Goal: Use online tool/utility: Use online tool/utility

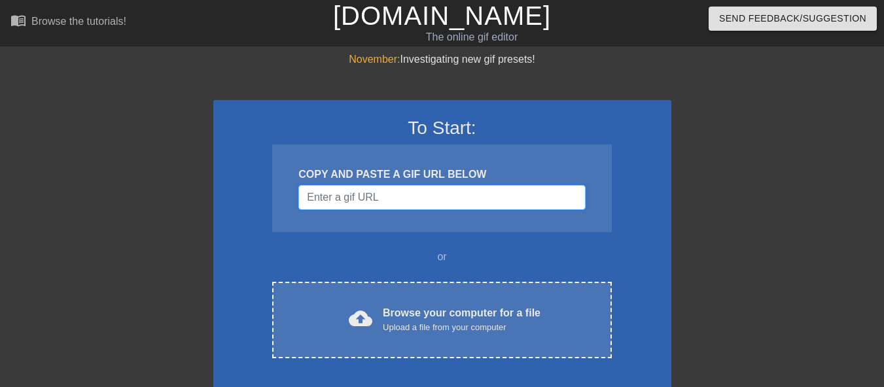
click at [356, 197] on input "Username" at bounding box center [441, 197] width 287 height 25
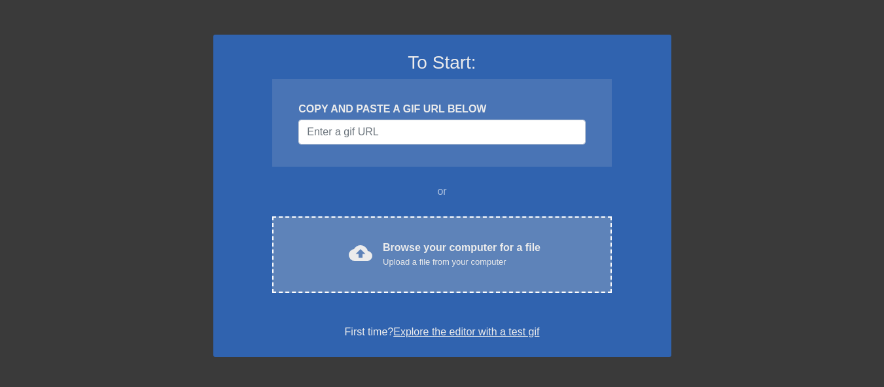
click at [429, 250] on div "Browse your computer for a file Upload a file from your computer" at bounding box center [462, 254] width 158 height 29
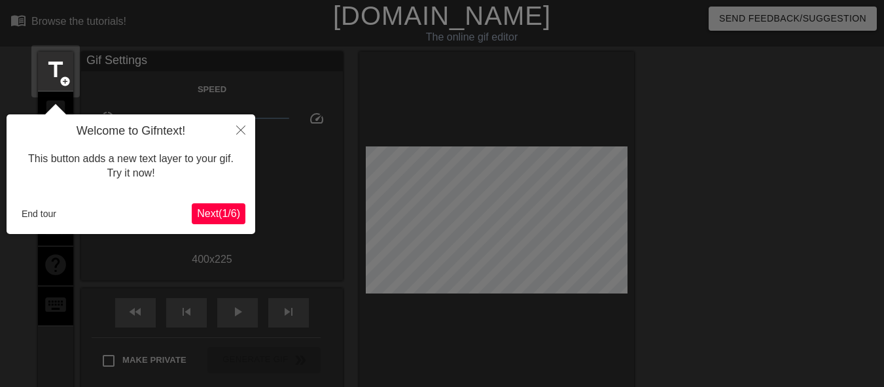
scroll to position [32, 0]
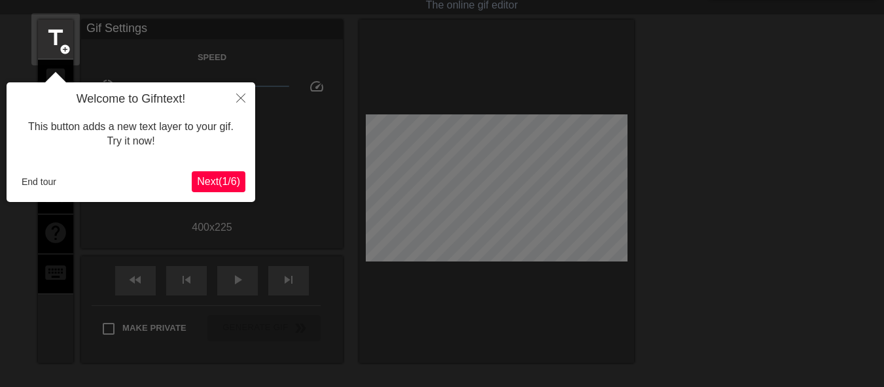
click at [221, 177] on span "Next ( 1 / 6 )" at bounding box center [218, 181] width 43 height 11
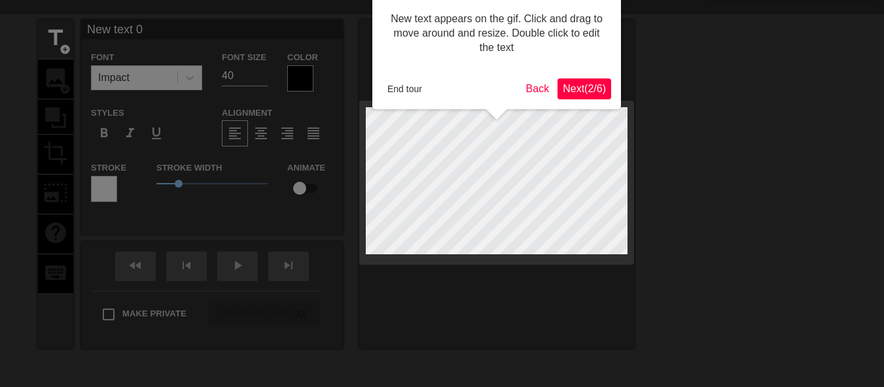
scroll to position [0, 0]
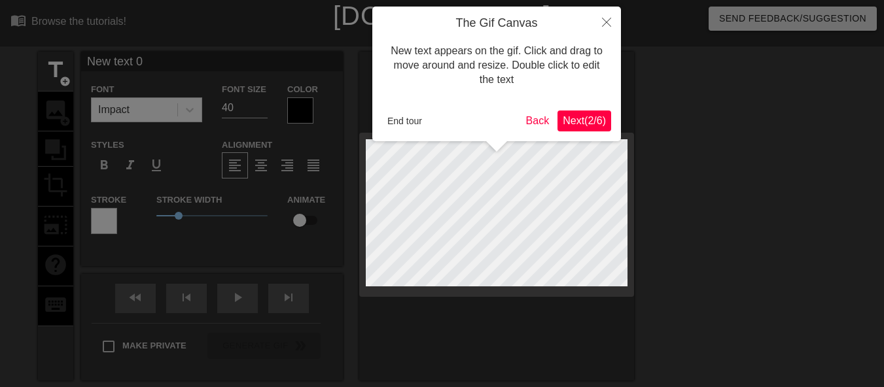
click at [583, 120] on span "Next ( 2 / 6 )" at bounding box center [584, 120] width 43 height 11
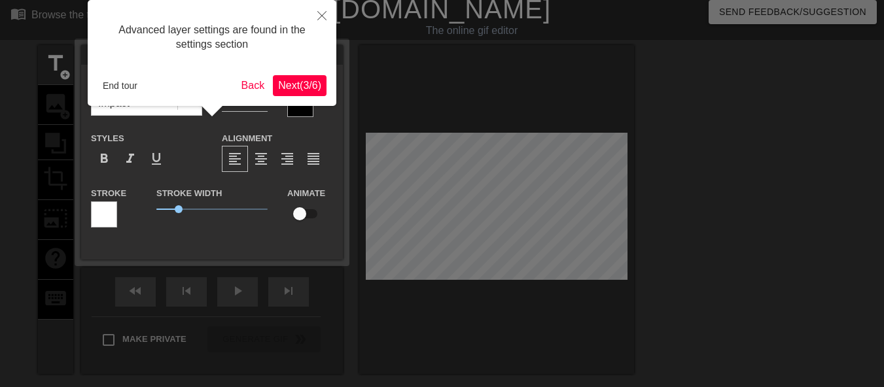
scroll to position [32, 0]
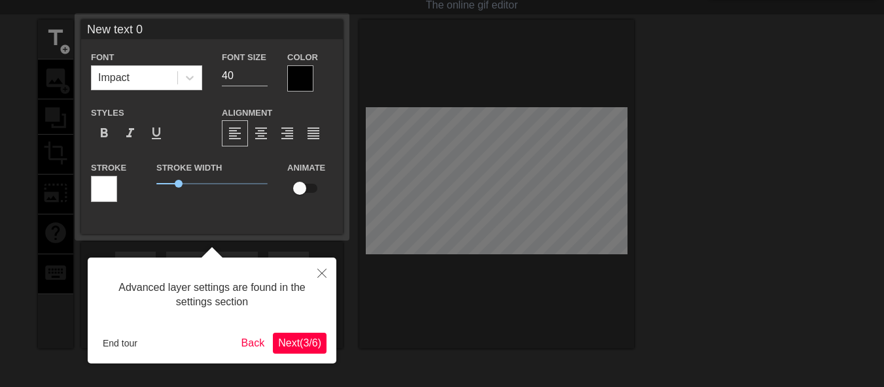
click at [298, 340] on span "Next ( 3 / 6 )" at bounding box center [299, 343] width 43 height 11
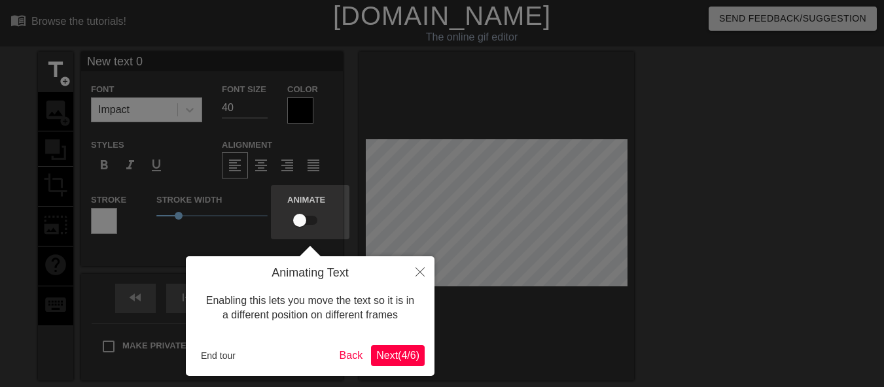
click at [399, 356] on span "Next ( 4 / 6 )" at bounding box center [397, 355] width 43 height 11
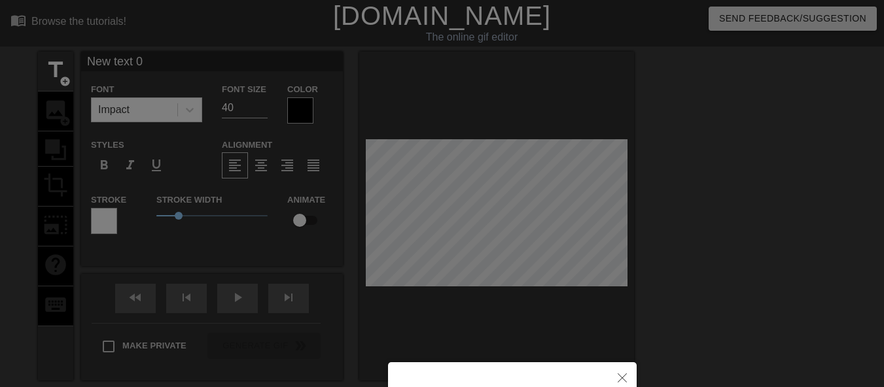
scroll to position [146, 0]
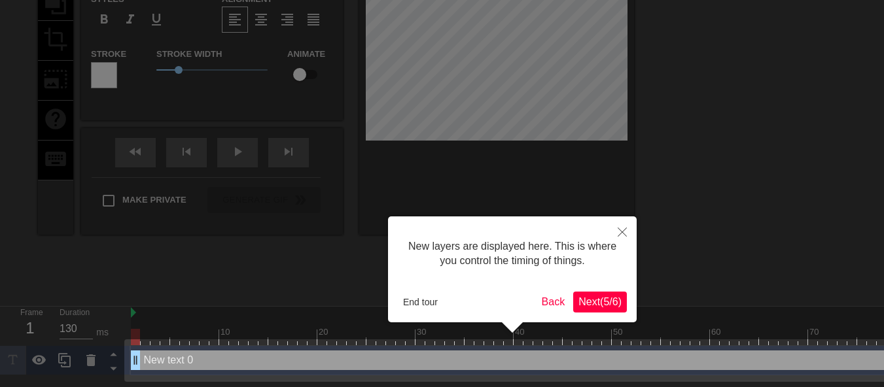
click at [592, 300] on span "Next ( 5 / 6 )" at bounding box center [600, 301] width 43 height 11
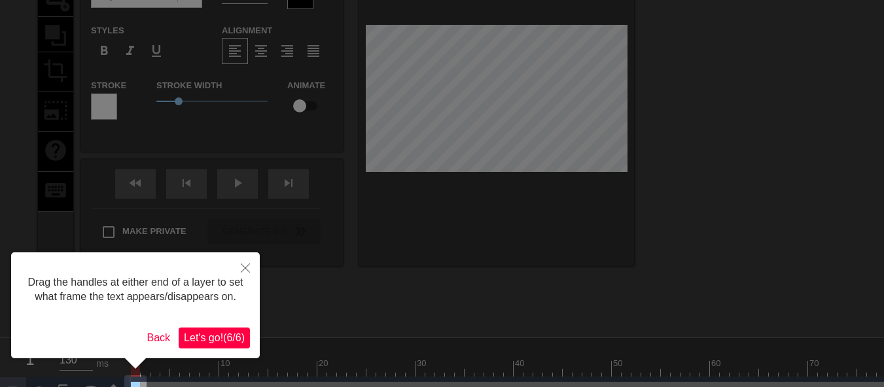
scroll to position [141, 0]
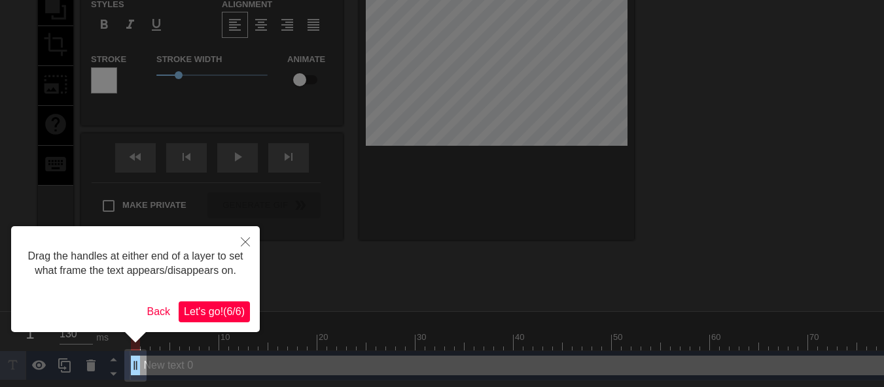
click at [220, 315] on span "Let's go! ( 6 / 6 )" at bounding box center [214, 311] width 61 height 11
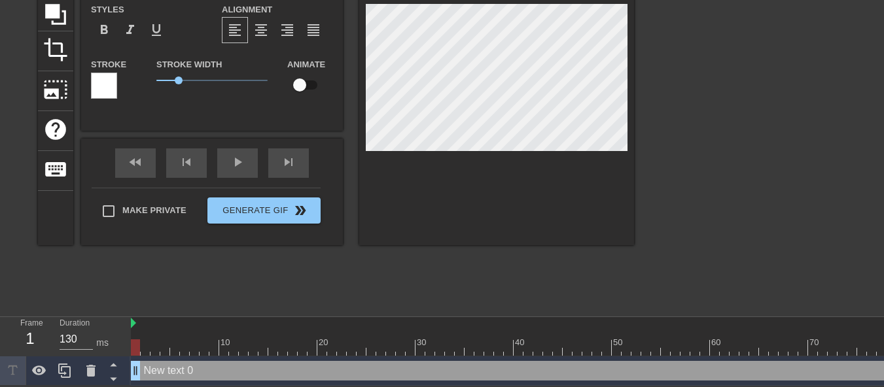
scroll to position [137, 0]
drag, startPoint x: 132, startPoint y: 348, endPoint x: 102, endPoint y: 343, distance: 30.5
click at [102, 343] on div "Frame 1 Duration 130 ms 10 20 30 40 50 60 70 80 New text 0 drag_handle drag_han…" at bounding box center [442, 351] width 884 height 69
click at [93, 372] on icon at bounding box center [90, 371] width 9 height 12
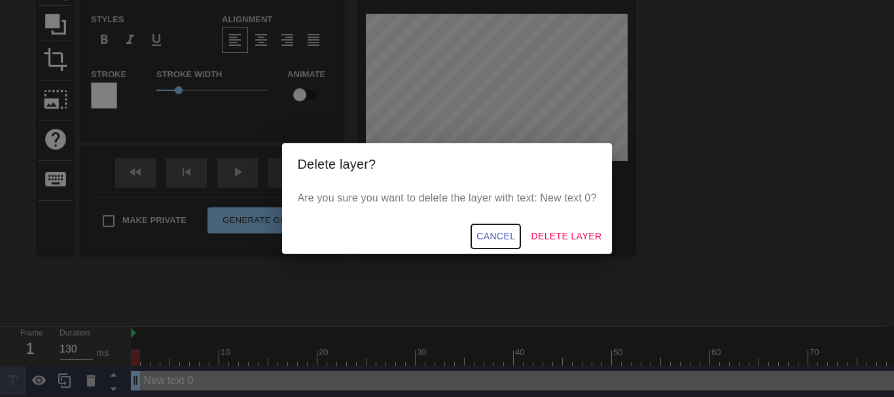
click at [492, 236] on span "Cancel" at bounding box center [495, 236] width 39 height 16
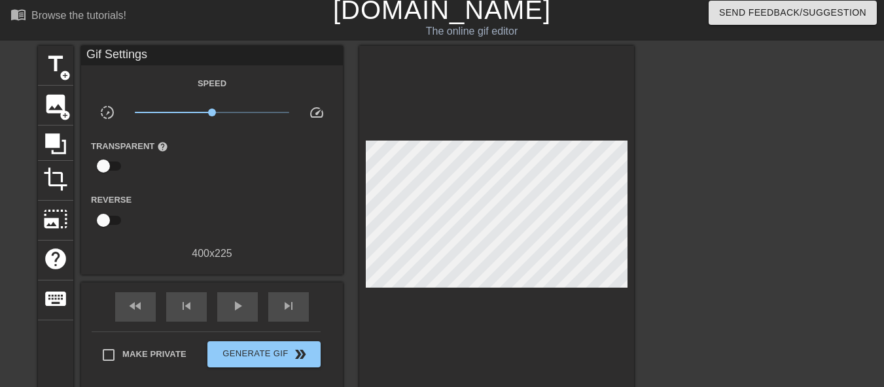
scroll to position [0, 0]
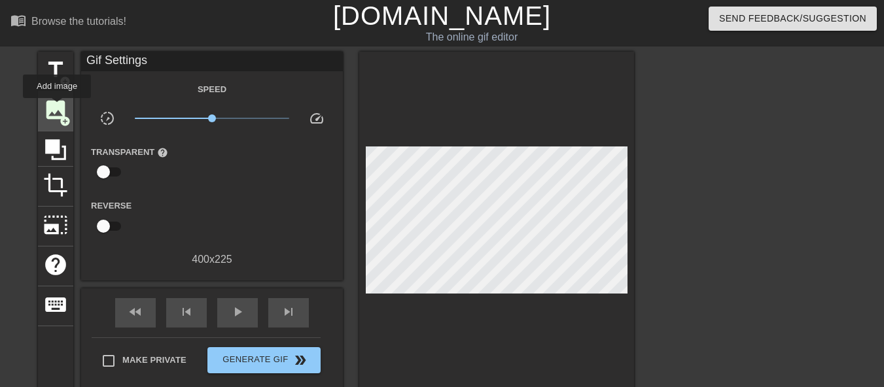
click at [57, 107] on span "image" at bounding box center [55, 110] width 25 height 25
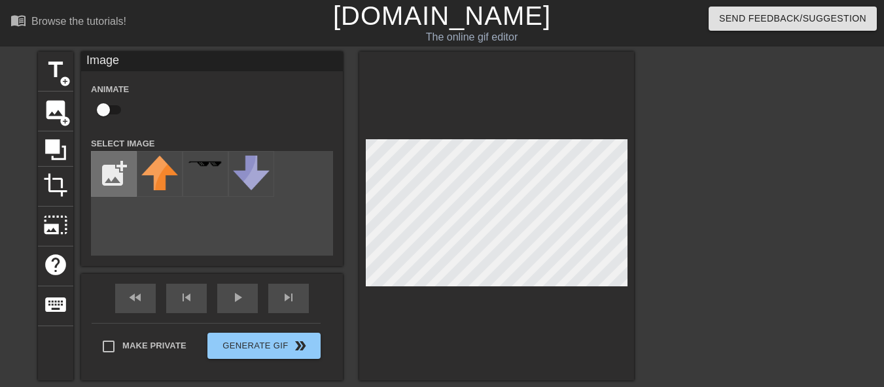
click at [114, 171] on input "file" at bounding box center [114, 174] width 45 height 45
type input "C:\fakepath\1713147744331 (1) (1).png"
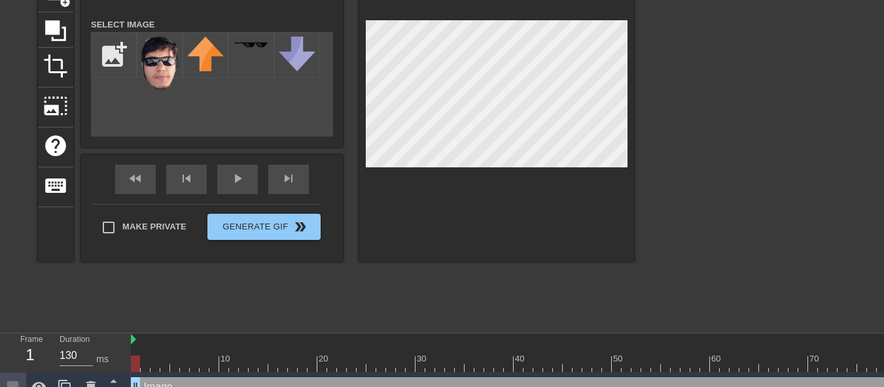
scroll to position [101, 0]
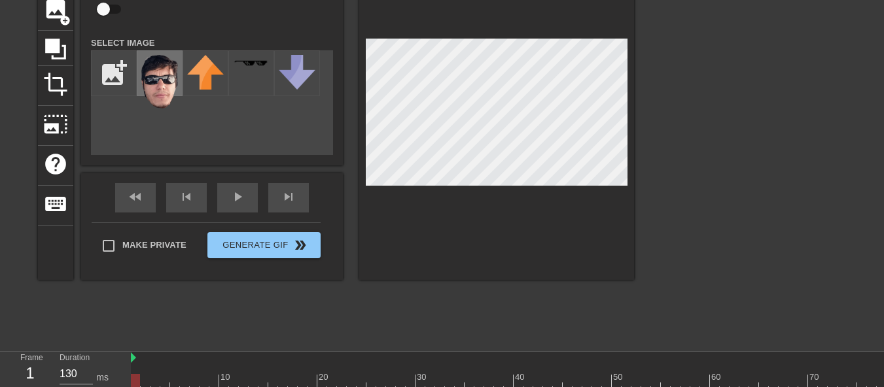
click at [164, 86] on img at bounding box center [159, 82] width 37 height 54
click at [520, 206] on div at bounding box center [496, 115] width 275 height 329
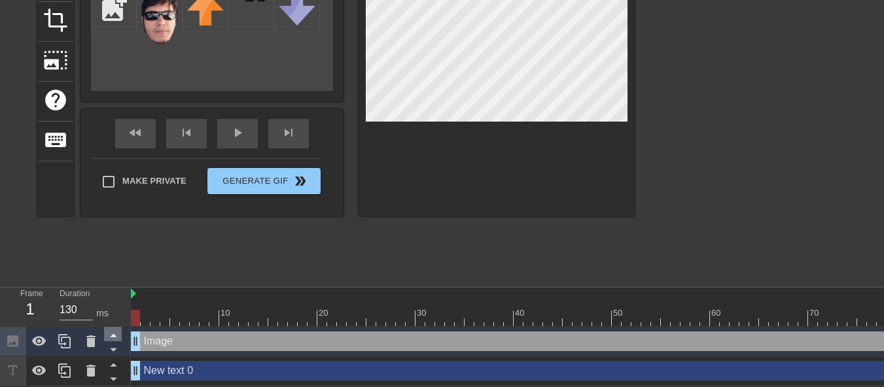
drag, startPoint x: 135, startPoint y: 339, endPoint x: 118, endPoint y: 335, distance: 17.5
click at [120, 334] on div "Frame 1 Duration 130 ms 10 20 30 40 50 60 70 80 Image drag_handle drag_handle N…" at bounding box center [442, 337] width 884 height 98
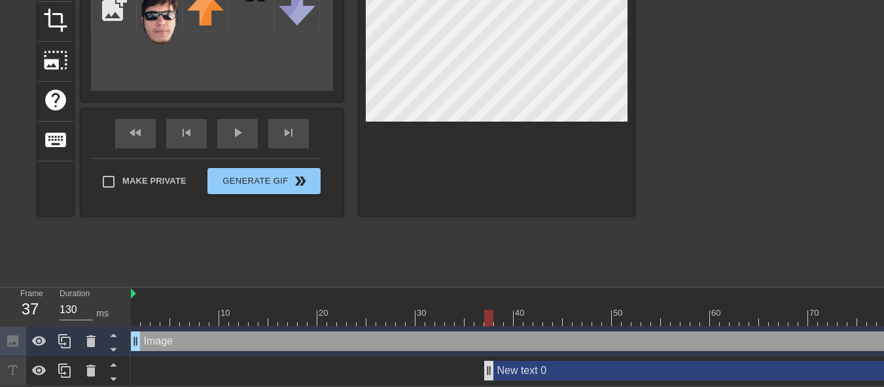
drag, startPoint x: 135, startPoint y: 367, endPoint x: 490, endPoint y: 368, distance: 354.7
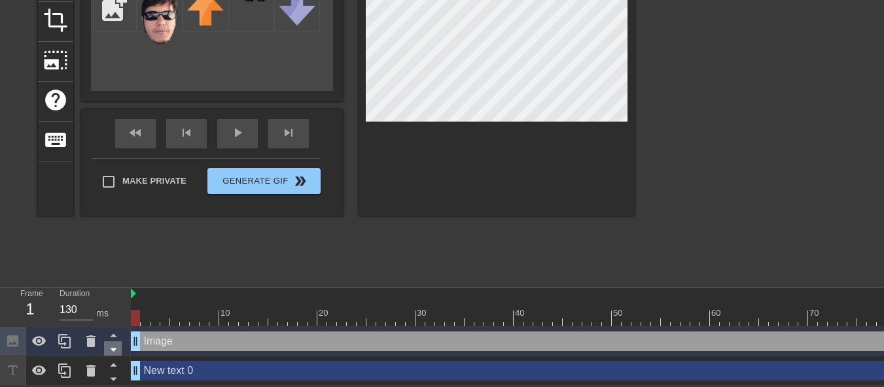
drag, startPoint x: 493, startPoint y: 368, endPoint x: 116, endPoint y: 353, distance: 378.0
click at [124, 353] on div "Frame 1 Duration 130 ms 10 20 30 40 50 60 70 80 Image drag_handle drag_handle N…" at bounding box center [442, 337] width 884 height 98
drag, startPoint x: 135, startPoint y: 313, endPoint x: 550, endPoint y: 329, distance: 414.6
click at [550, 329] on div "10 20 30 40 50 60 70 80 Image drag_handle drag_handle New text 0 drag_handle dr…" at bounding box center [507, 337] width 753 height 98
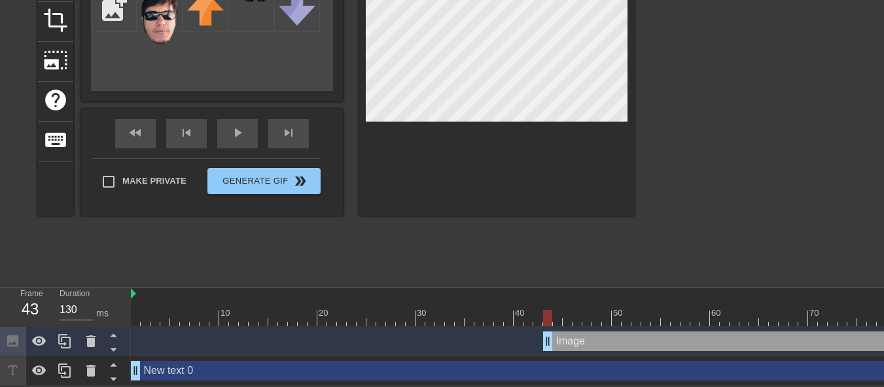
drag, startPoint x: 138, startPoint y: 344, endPoint x: 555, endPoint y: 353, distance: 417.0
click at [555, 353] on div "Image drag_handle drag_handle" at bounding box center [523, 341] width 785 height 29
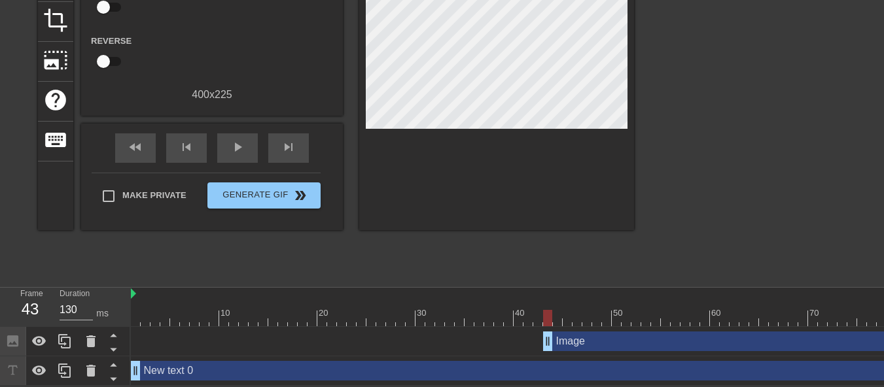
scroll to position [166, 35]
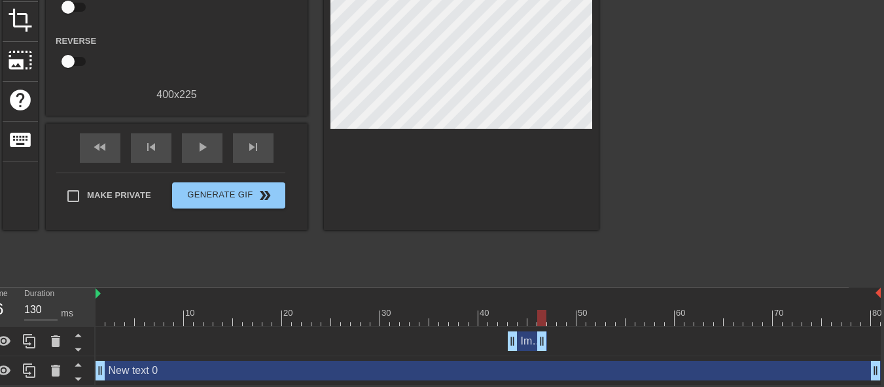
drag, startPoint x: 871, startPoint y: 335, endPoint x: 539, endPoint y: 350, distance: 332.8
click at [539, 350] on div "Image drag_handle drag_handle" at bounding box center [488, 341] width 785 height 29
click at [29, 341] on icon at bounding box center [30, 342] width 16 height 16
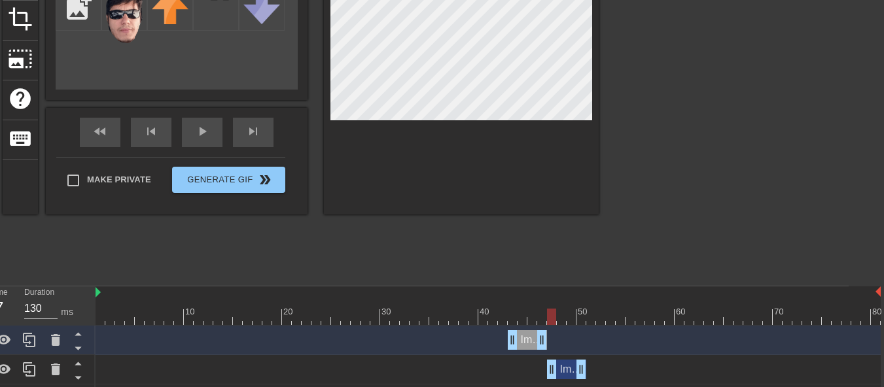
drag, startPoint x: 530, startPoint y: 374, endPoint x: 567, endPoint y: 374, distance: 37.3
click at [567, 374] on div "Image drag_handle drag_handle" at bounding box center [566, 370] width 39 height 20
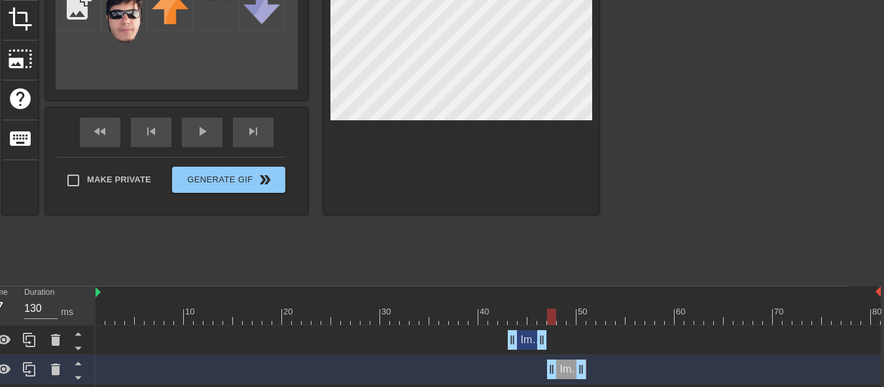
drag, startPoint x: 552, startPoint y: 317, endPoint x: 553, endPoint y: 328, distance: 10.5
click at [553, 328] on div "10 20 30 40 50 60 70 80 Image drag_handle drag_handle Image drag_handle drag_ha…" at bounding box center [472, 351] width 753 height 128
click at [31, 368] on icon at bounding box center [30, 370] width 16 height 16
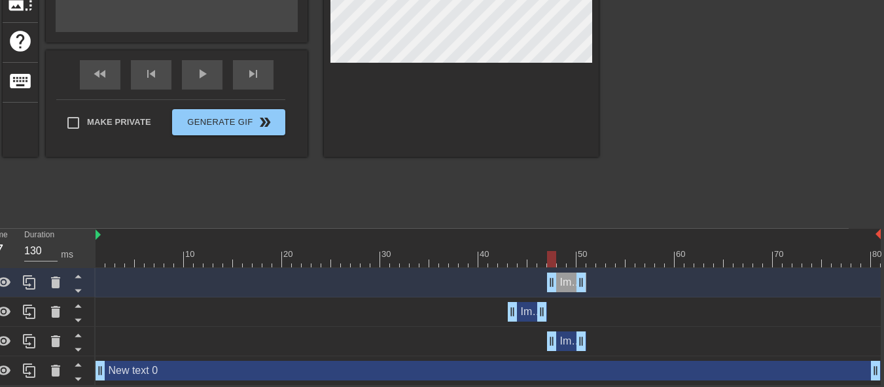
scroll to position [160, 35]
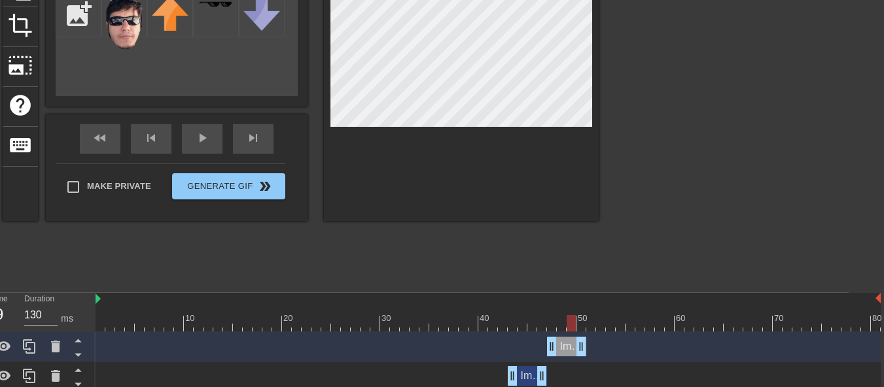
drag, startPoint x: 553, startPoint y: 325, endPoint x: 571, endPoint y: 331, distance: 19.2
click at [571, 331] on div at bounding box center [571, 323] width 9 height 16
drag, startPoint x: 573, startPoint y: 327, endPoint x: 583, endPoint y: 327, distance: 9.8
click at [583, 327] on div at bounding box center [581, 323] width 9 height 16
drag, startPoint x: 567, startPoint y: 348, endPoint x: 599, endPoint y: 348, distance: 32.1
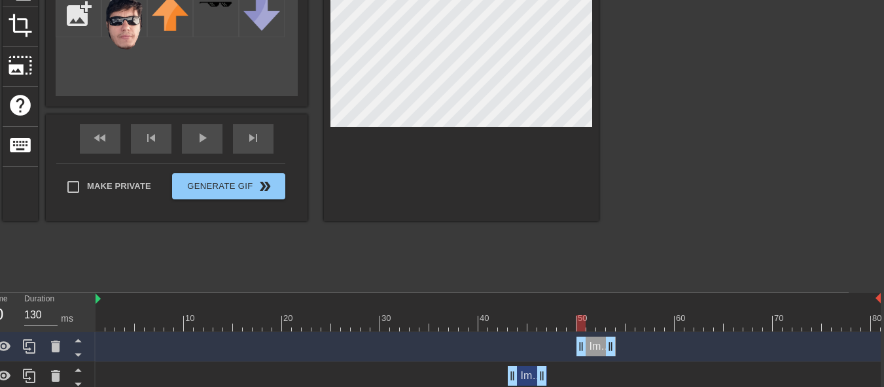
click at [599, 348] on div "Image drag_handle drag_handle" at bounding box center [596, 347] width 39 height 20
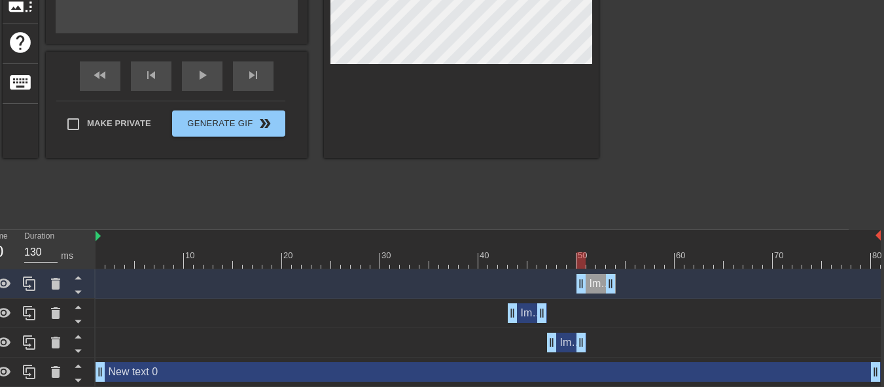
scroll to position [225, 35]
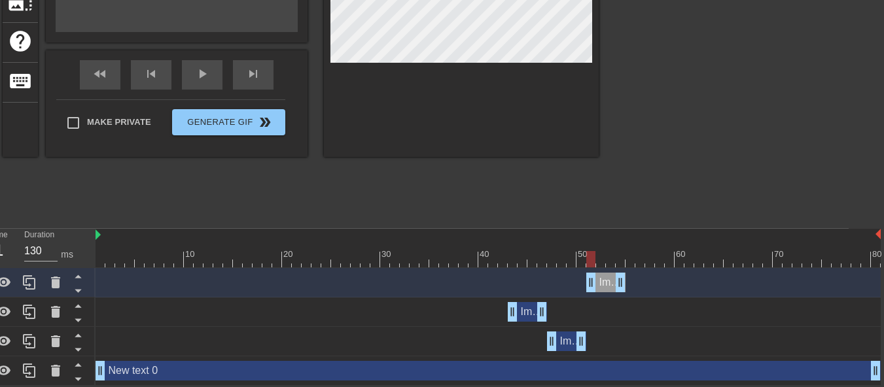
click at [611, 284] on div "Image drag_handle drag_handle" at bounding box center [605, 283] width 39 height 20
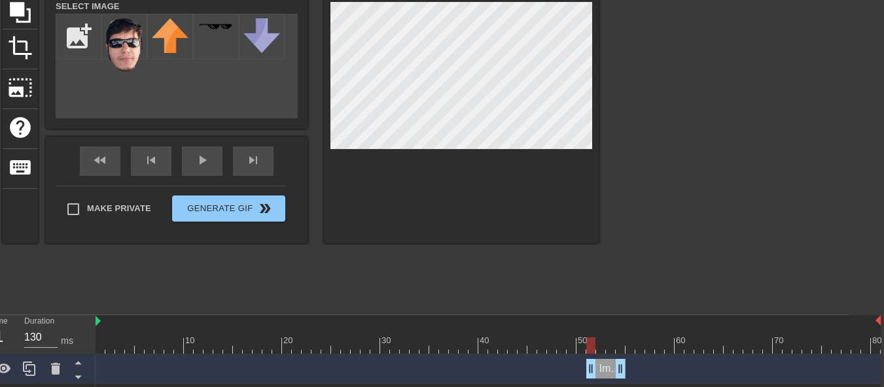
scroll to position [160, 35]
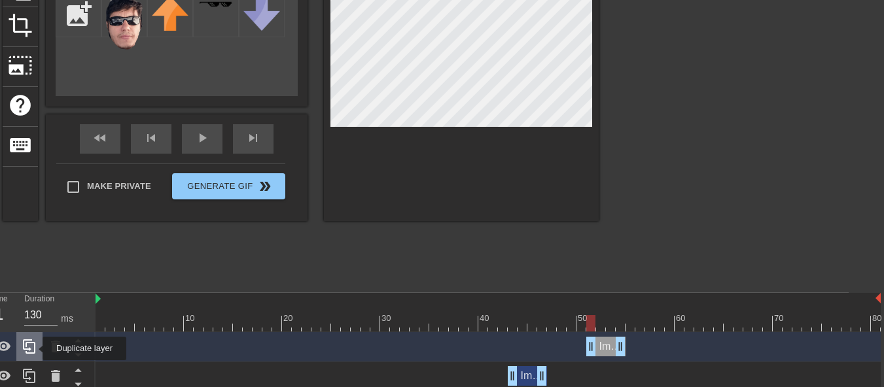
click at [34, 349] on icon at bounding box center [30, 347] width 16 height 16
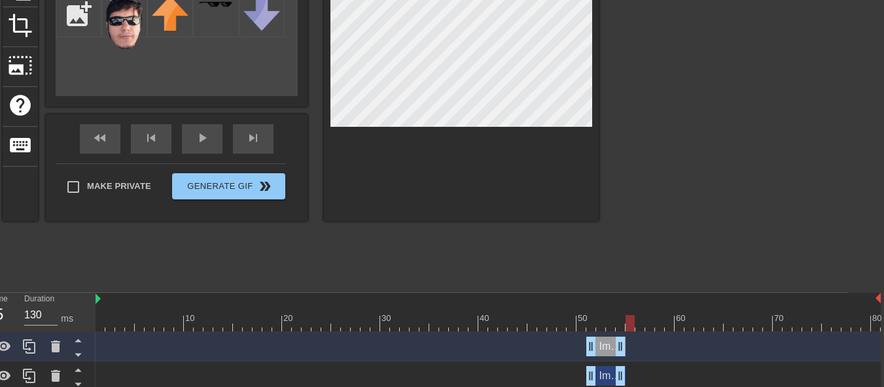
drag, startPoint x: 592, startPoint y: 327, endPoint x: 630, endPoint y: 327, distance: 37.3
click at [630, 327] on div at bounding box center [630, 323] width 9 height 16
drag, startPoint x: 609, startPoint y: 348, endPoint x: 647, endPoint y: 351, distance: 38.1
click at [647, 351] on div "Image drag_handle drag_handle" at bounding box center [645, 347] width 39 height 20
drag, startPoint x: 630, startPoint y: 325, endPoint x: 171, endPoint y: 332, distance: 458.2
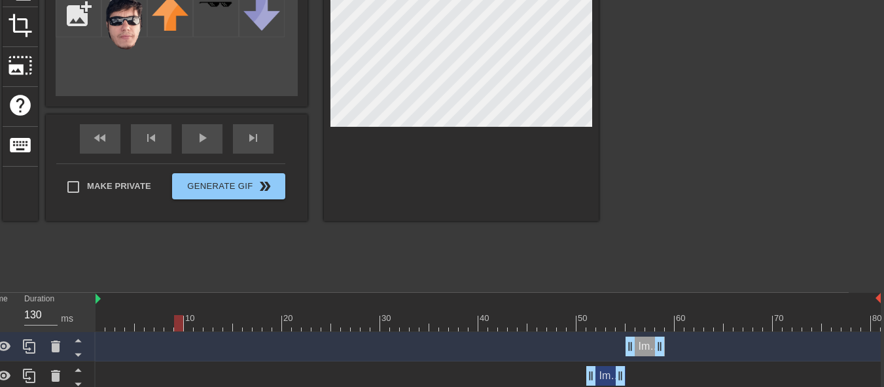
click at [174, 334] on div "10 20 30 40 50 60 70 80 Image drag_handle drag_handle Image drag_handle drag_ha…" at bounding box center [472, 386] width 753 height 187
click at [207, 141] on div "play_arrow" at bounding box center [202, 138] width 41 height 29
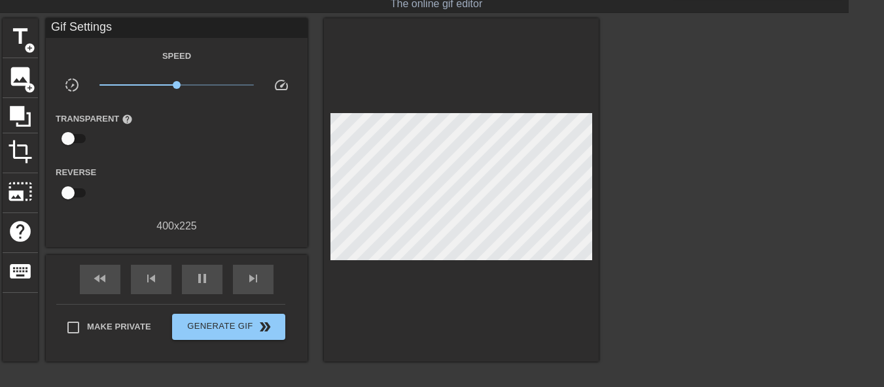
scroll to position [29, 35]
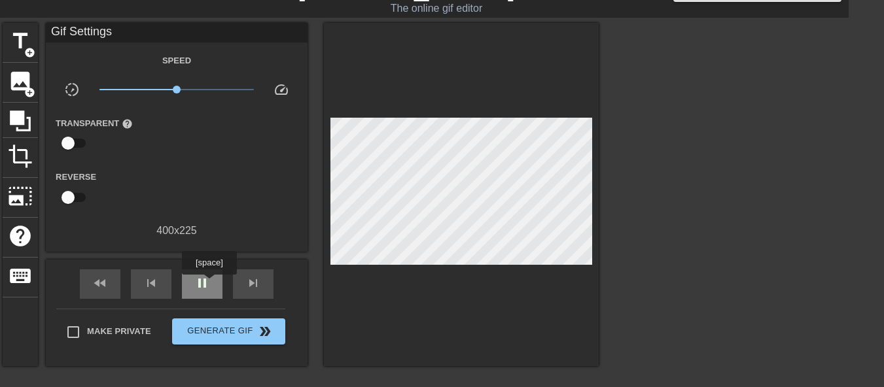
click at [209, 284] on span "pause" at bounding box center [202, 284] width 16 height 16
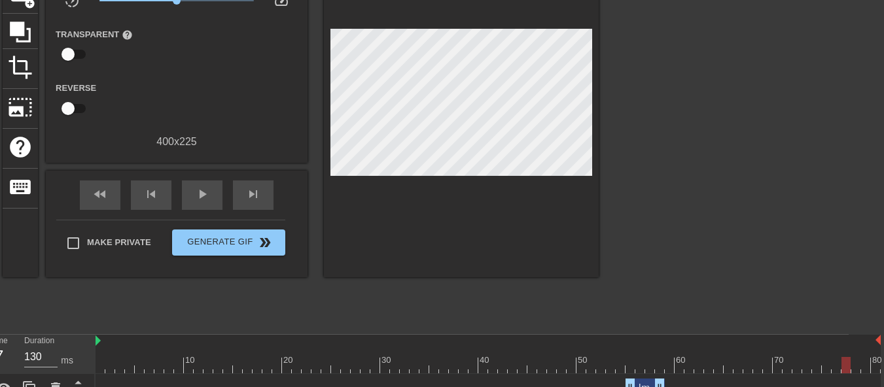
scroll to position [255, 35]
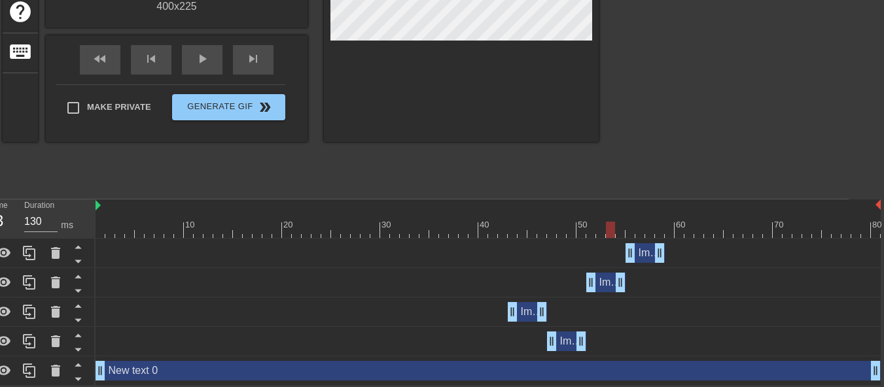
drag, startPoint x: 843, startPoint y: 224, endPoint x: 609, endPoint y: 250, distance: 235.7
click at [609, 250] on div "10 20 30 40 50 60 70 80 Image drag_handle drag_handle Image drag_handle drag_ha…" at bounding box center [472, 293] width 753 height 187
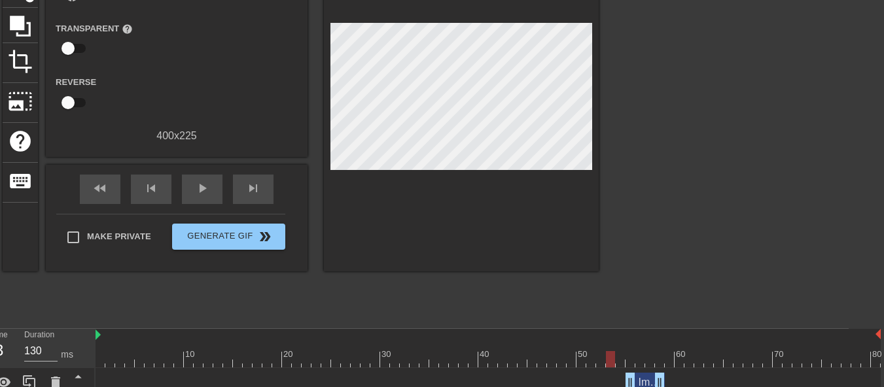
scroll to position [189, 35]
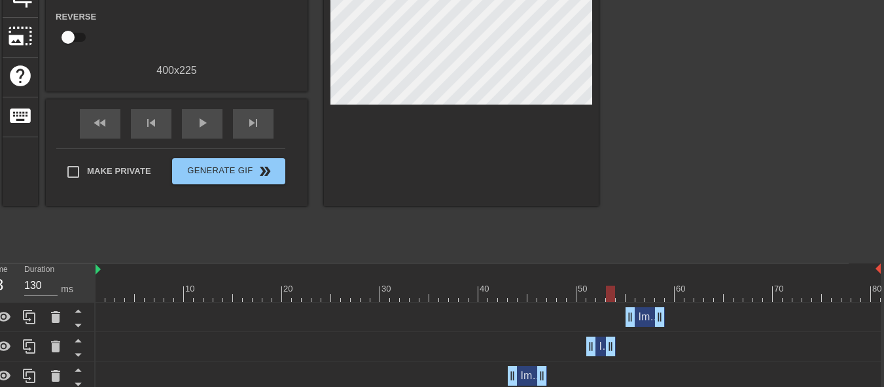
click at [618, 349] on div "Image drag_handle drag_handle" at bounding box center [488, 347] width 785 height 20
drag, startPoint x: 612, startPoint y: 296, endPoint x: 609, endPoint y: 304, distance: 8.9
click at [609, 304] on div "10 20 30 40 50 60 70 80 Image drag_handle drag_handle Image drag_handle drag_ha…" at bounding box center [472, 357] width 753 height 187
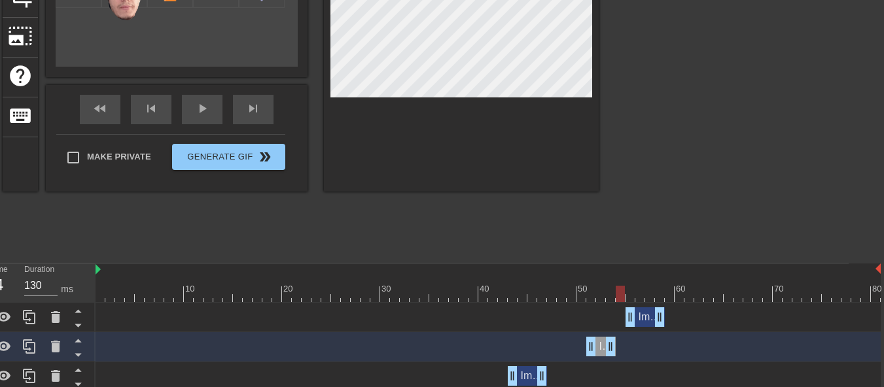
drag, startPoint x: 613, startPoint y: 298, endPoint x: 623, endPoint y: 300, distance: 9.9
click at [623, 300] on div at bounding box center [620, 294] width 9 height 16
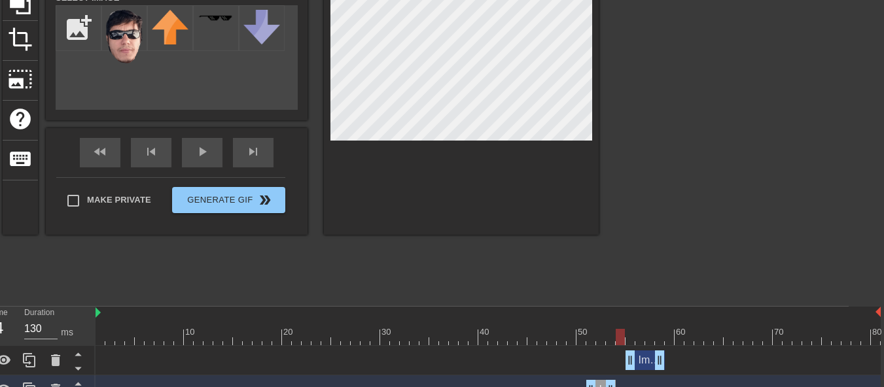
scroll to position [124, 35]
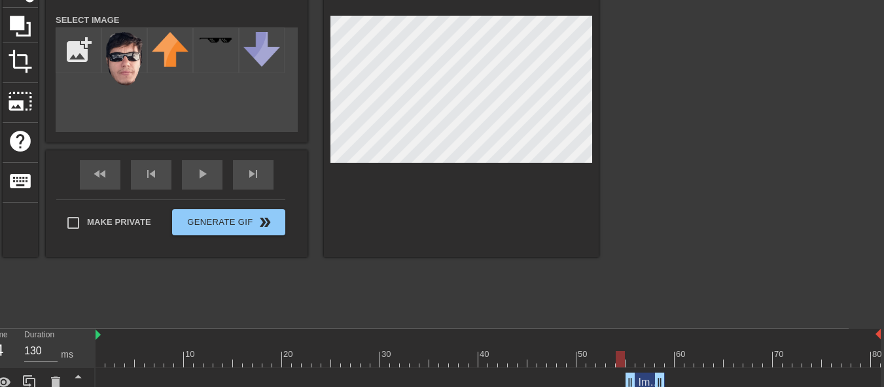
click at [621, 357] on div at bounding box center [620, 359] width 9 height 16
drag, startPoint x: 651, startPoint y: 381, endPoint x: 643, endPoint y: 382, distance: 7.9
click at [643, 382] on div "Image drag_handle drag_handle" at bounding box center [635, 383] width 39 height 20
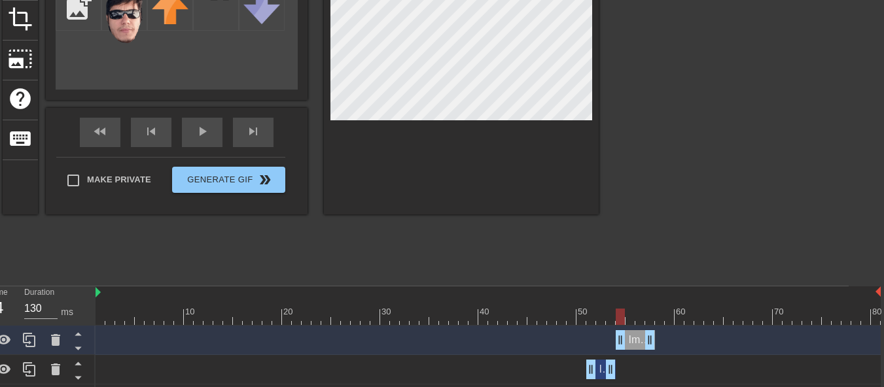
scroll to position [189, 35]
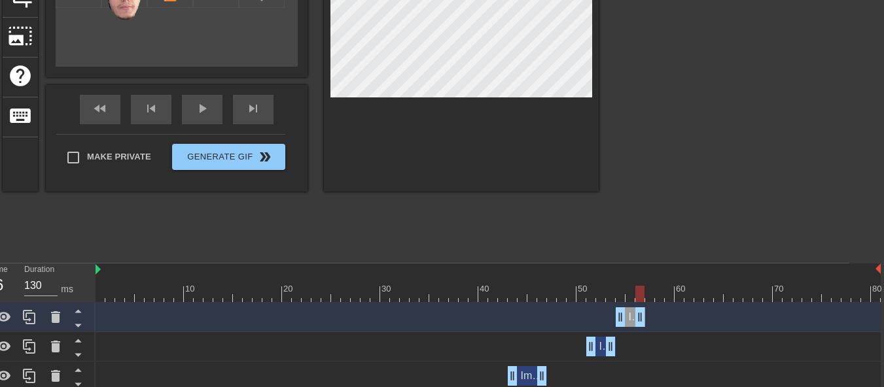
drag, startPoint x: 654, startPoint y: 313, endPoint x: 647, endPoint y: 314, distance: 8.0
click at [647, 314] on div "Image drag_handle drag_handle" at bounding box center [488, 318] width 785 height 20
drag, startPoint x: 642, startPoint y: 296, endPoint x: 670, endPoint y: 298, distance: 28.2
click at [670, 298] on div at bounding box center [669, 294] width 9 height 16
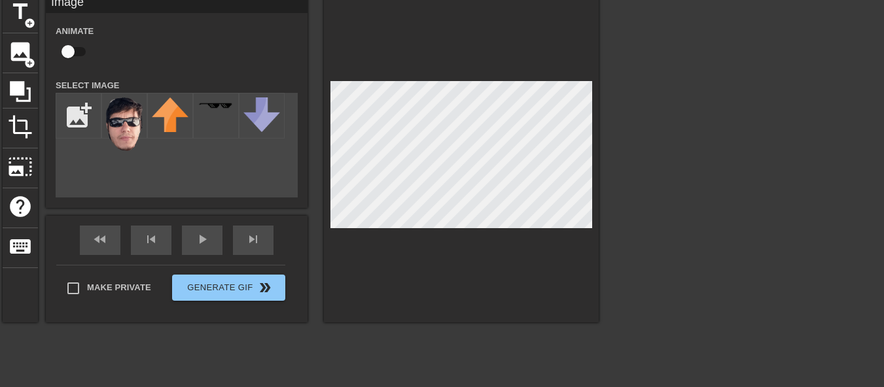
scroll to position [124, 35]
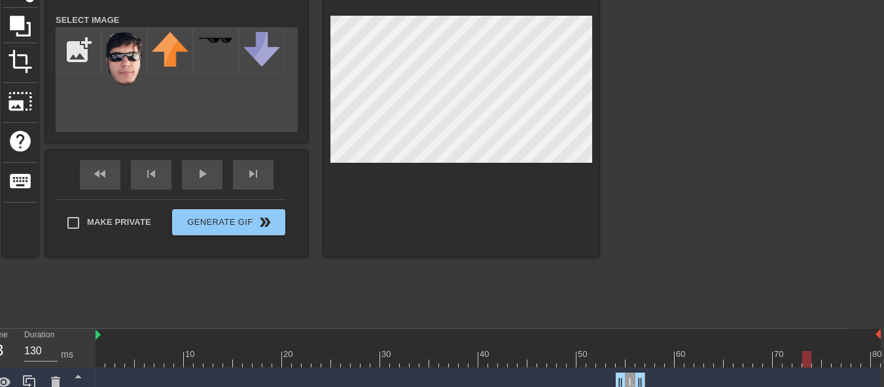
drag, startPoint x: 671, startPoint y: 358, endPoint x: 808, endPoint y: 373, distance: 138.3
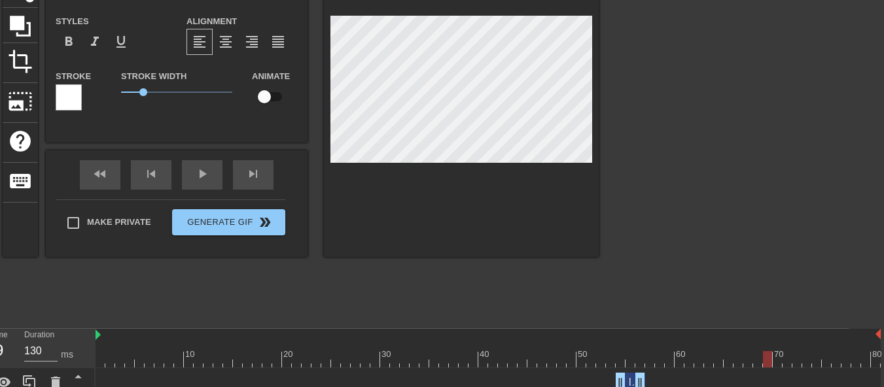
drag, startPoint x: 807, startPoint y: 361, endPoint x: 768, endPoint y: 359, distance: 39.3
click at [768, 359] on div at bounding box center [767, 359] width 9 height 16
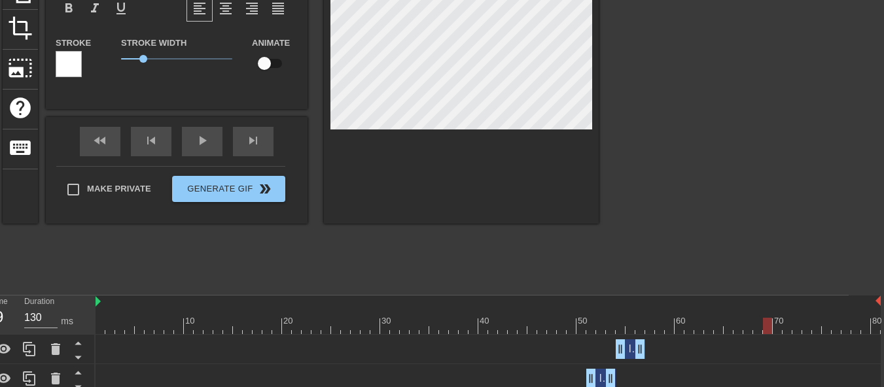
scroll to position [189, 35]
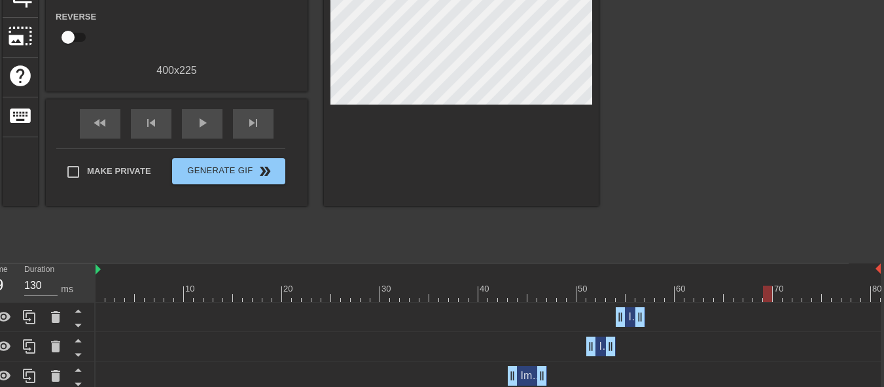
click at [632, 321] on span "Image" at bounding box center [642, 317] width 29 height 11
click at [36, 312] on icon at bounding box center [30, 318] width 16 height 16
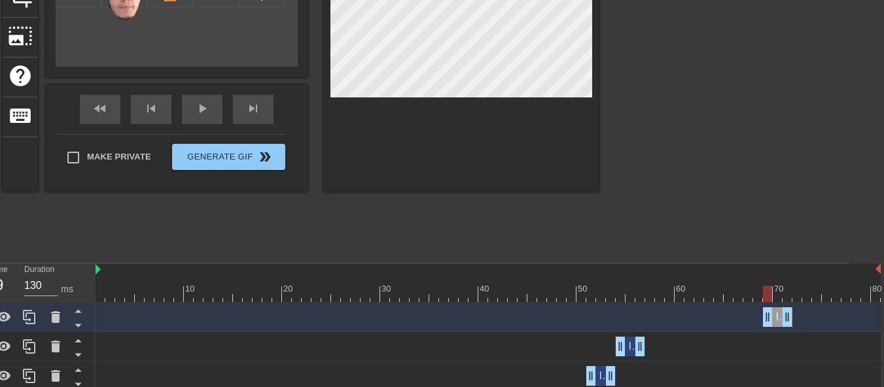
drag, startPoint x: 630, startPoint y: 320, endPoint x: 774, endPoint y: 334, distance: 144.7
click at [774, 334] on div "Image drag_handle drag_handle Image drag_handle drag_handle Image drag_handle d…" at bounding box center [472, 391] width 753 height 177
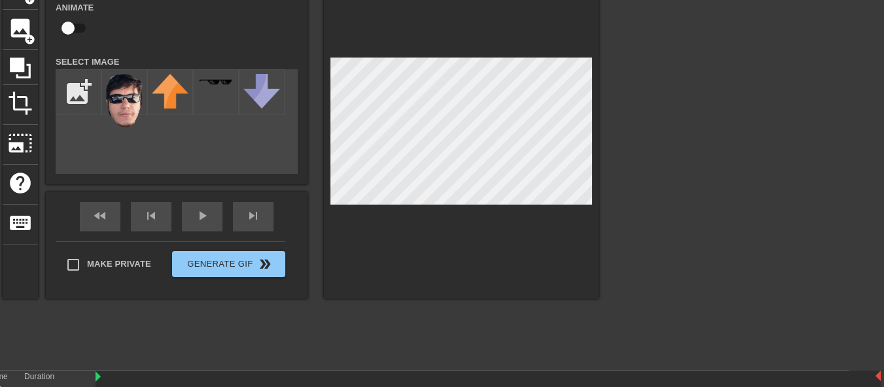
scroll to position [124, 35]
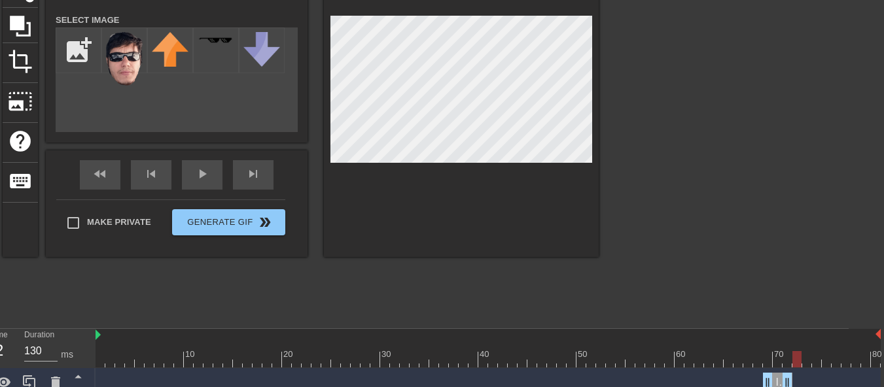
drag, startPoint x: 773, startPoint y: 357, endPoint x: 801, endPoint y: 367, distance: 29.8
click at [801, 367] on div at bounding box center [488, 359] width 785 height 16
click at [31, 380] on icon at bounding box center [29, 383] width 12 height 14
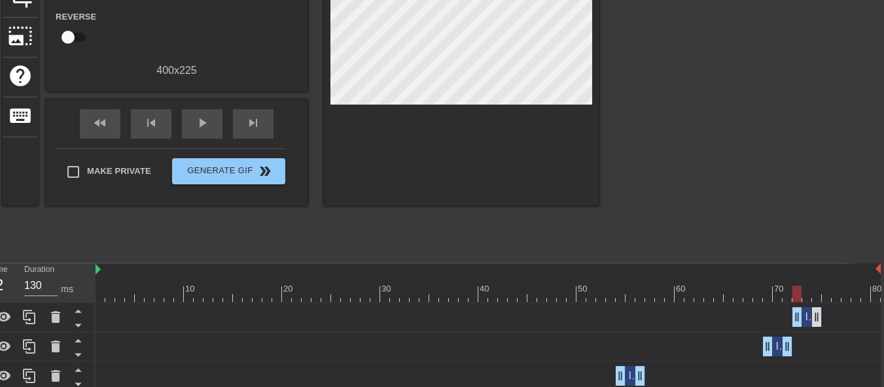
drag, startPoint x: 780, startPoint y: 320, endPoint x: 805, endPoint y: 323, distance: 25.1
click at [805, 323] on div "Image drag_handle drag_handle" at bounding box center [807, 318] width 29 height 20
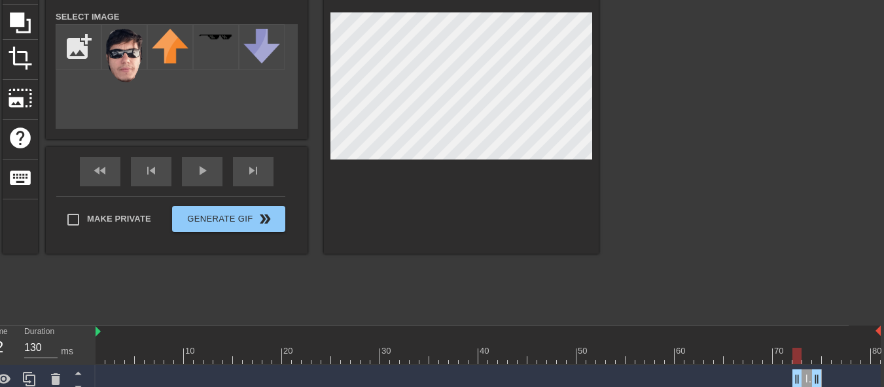
scroll to position [124, 35]
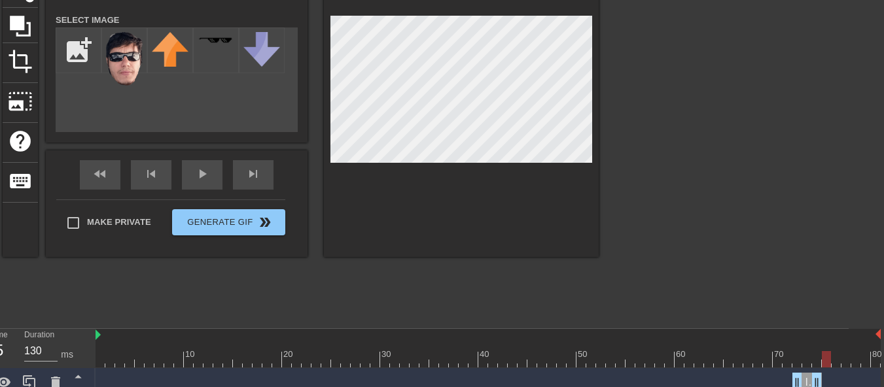
drag, startPoint x: 797, startPoint y: 357, endPoint x: 824, endPoint y: 370, distance: 30.4
click at [33, 384] on icon at bounding box center [30, 383] width 16 height 16
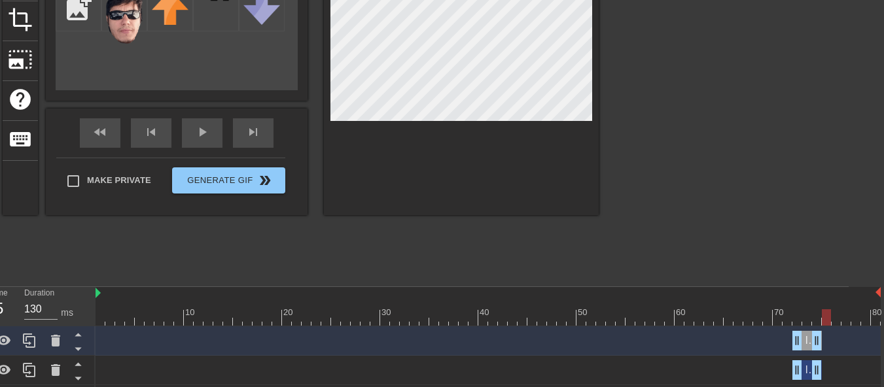
scroll to position [189, 35]
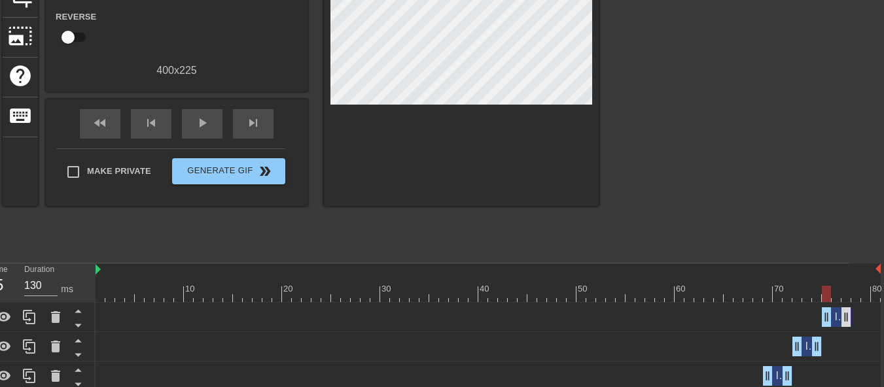
drag, startPoint x: 808, startPoint y: 319, endPoint x: 840, endPoint y: 323, distance: 31.7
click at [840, 323] on div "Image drag_handle drag_handle" at bounding box center [836, 318] width 29 height 20
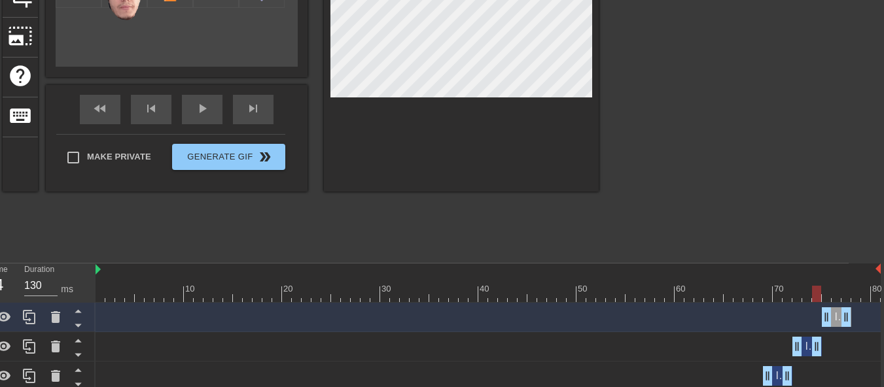
drag, startPoint x: 827, startPoint y: 295, endPoint x: 818, endPoint y: 300, distance: 9.7
click at [818, 300] on div at bounding box center [816, 294] width 9 height 16
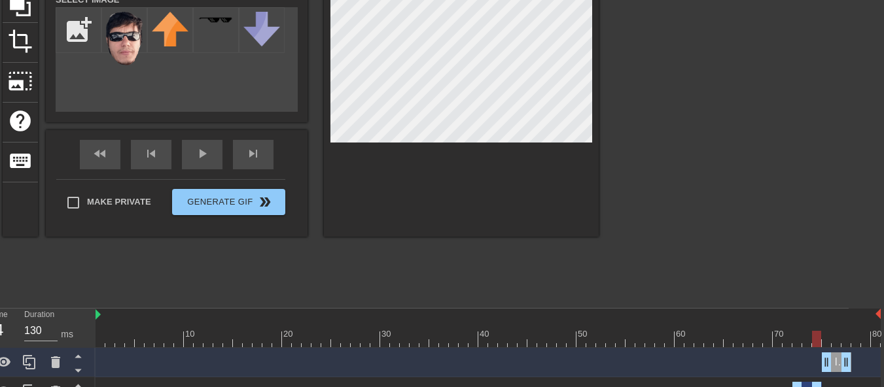
scroll to position [124, 35]
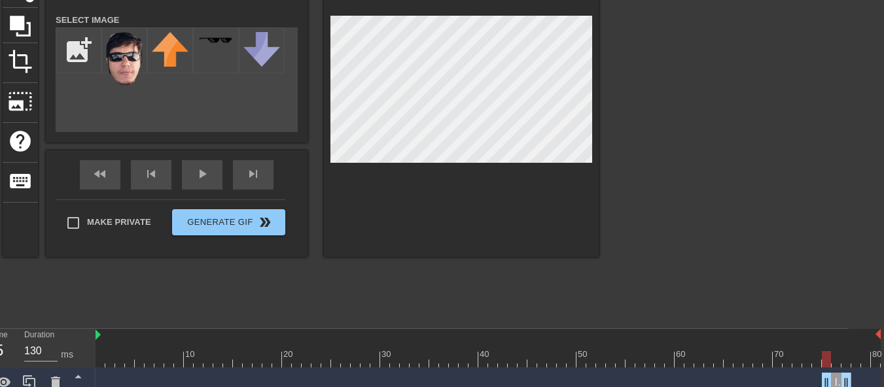
click at [827, 361] on div at bounding box center [826, 359] width 9 height 16
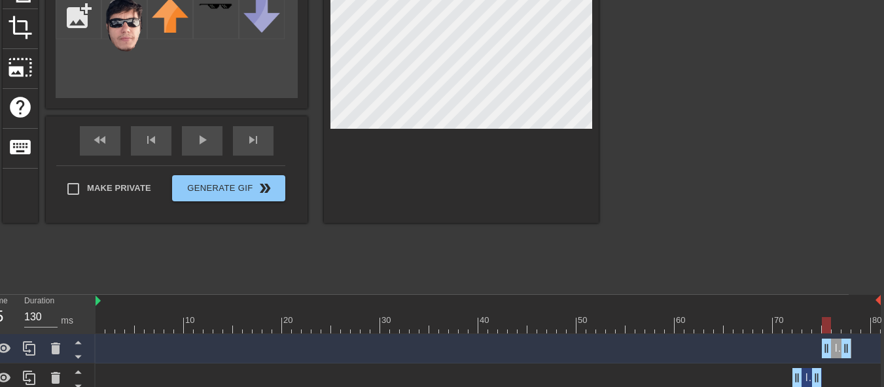
scroll to position [189, 35]
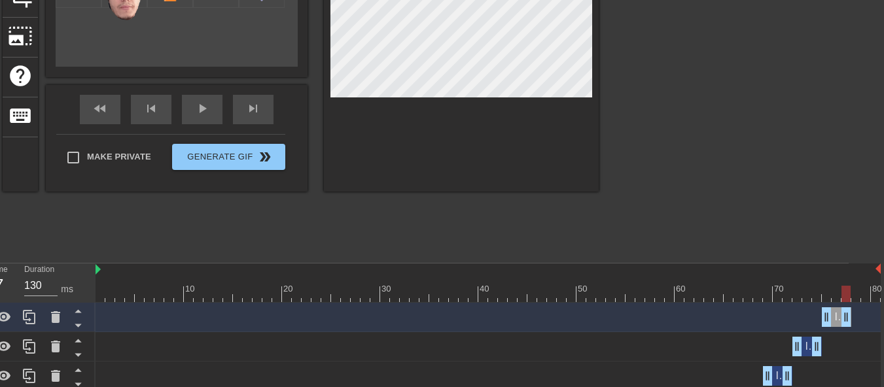
drag, startPoint x: 829, startPoint y: 291, endPoint x: 836, endPoint y: 302, distance: 12.7
click at [838, 302] on div "10 20 30 40 50 60 70 80" at bounding box center [488, 283] width 785 height 39
drag, startPoint x: 840, startPoint y: 292, endPoint x: 855, endPoint y: 291, distance: 15.7
click at [859, 291] on div at bounding box center [855, 294] width 9 height 16
click at [33, 320] on icon at bounding box center [30, 318] width 16 height 16
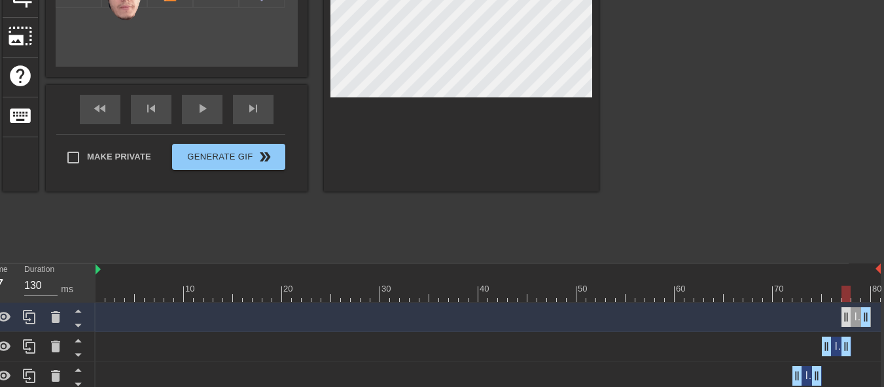
drag, startPoint x: 837, startPoint y: 319, endPoint x: 861, endPoint y: 319, distance: 24.2
click at [861, 319] on div "Image drag_handle drag_handle" at bounding box center [856, 318] width 29 height 20
drag, startPoint x: 840, startPoint y: 296, endPoint x: 101, endPoint y: 317, distance: 739.2
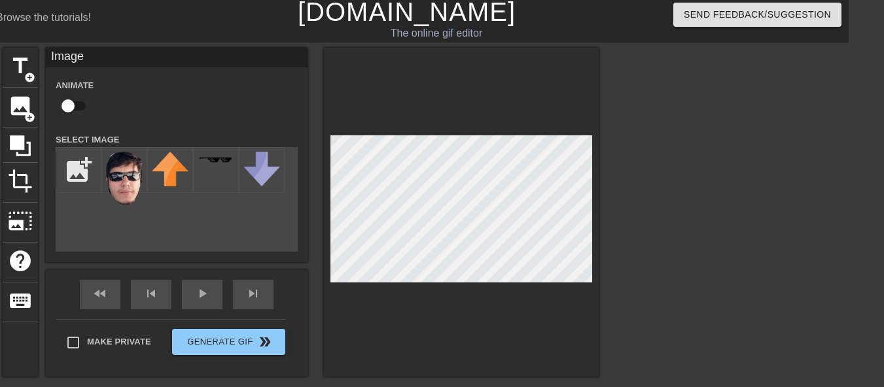
scroll to position [0, 35]
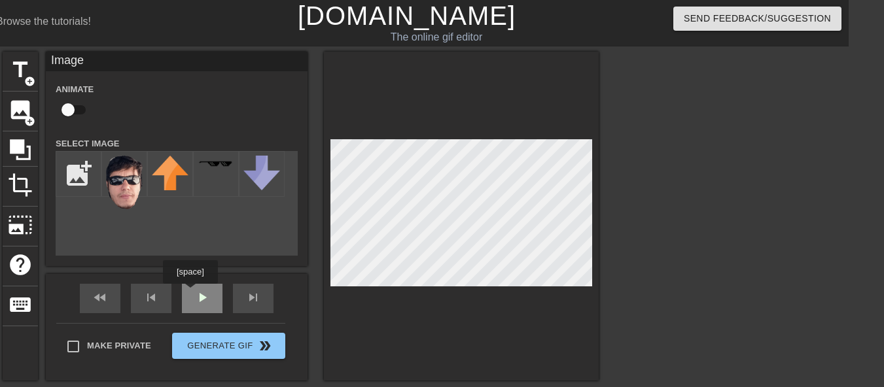
click at [190, 293] on div "fast_rewind skip_previous play_arrow skip_next" at bounding box center [176, 298] width 213 height 49
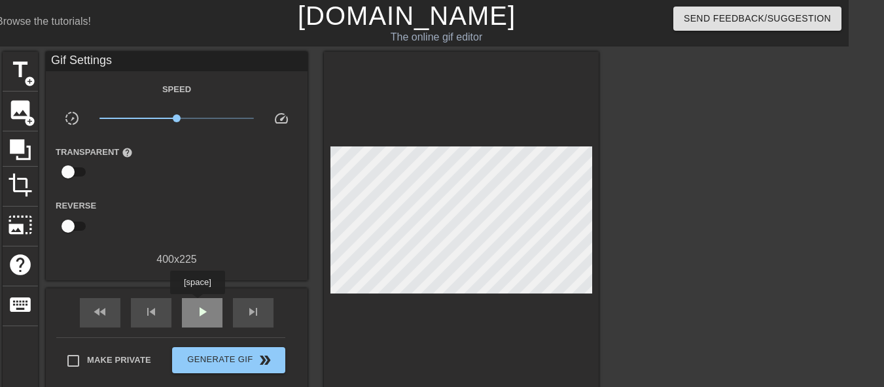
click at [197, 304] on span "play_arrow" at bounding box center [202, 312] width 16 height 16
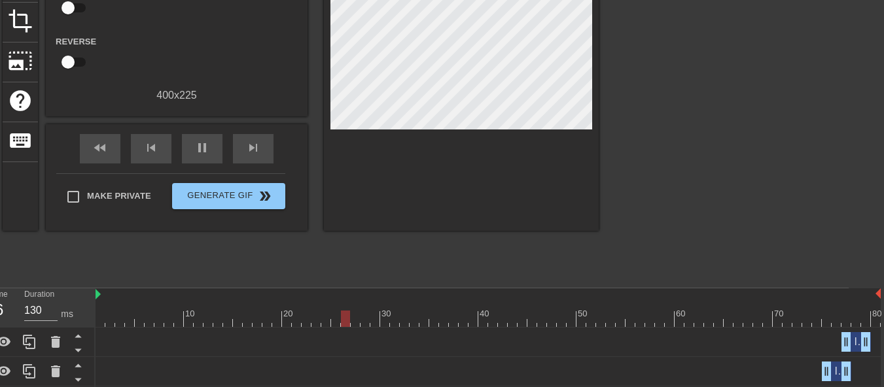
scroll to position [196, 35]
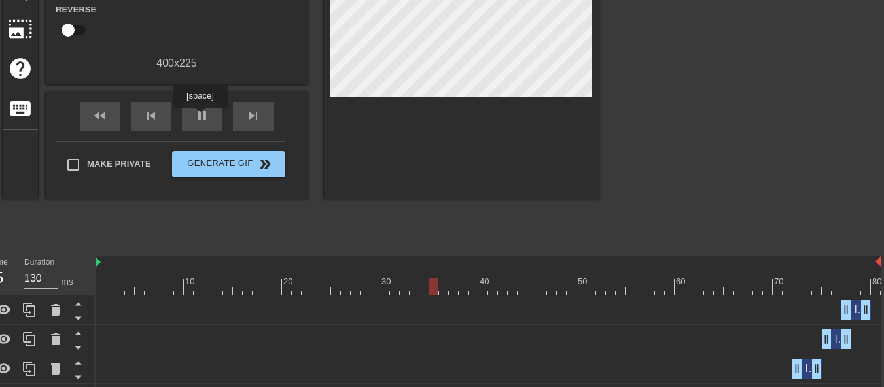
drag, startPoint x: 202, startPoint y: 116, endPoint x: 238, endPoint y: 137, distance: 42.2
click at [203, 116] on span "pause" at bounding box center [202, 116] width 16 height 16
drag, startPoint x: 444, startPoint y: 288, endPoint x: 185, endPoint y: 302, distance: 260.2
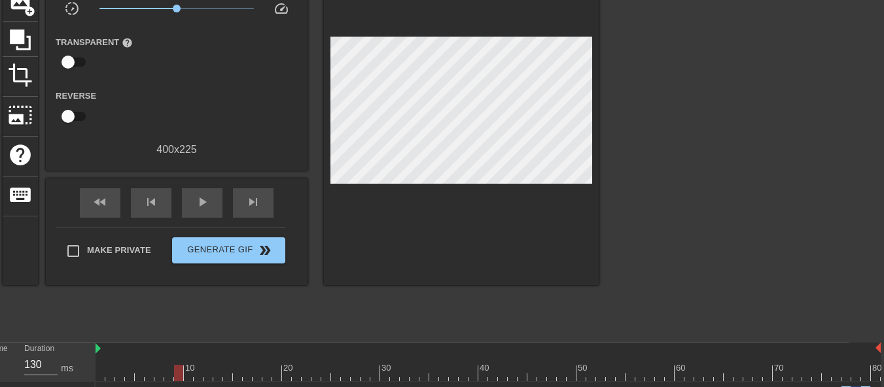
scroll to position [131, 35]
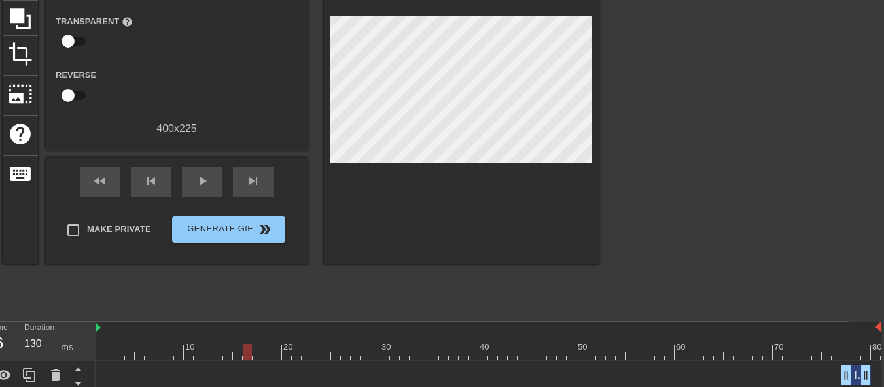
drag, startPoint x: 178, startPoint y: 355, endPoint x: 244, endPoint y: 358, distance: 66.2
click at [244, 358] on div at bounding box center [247, 352] width 9 height 16
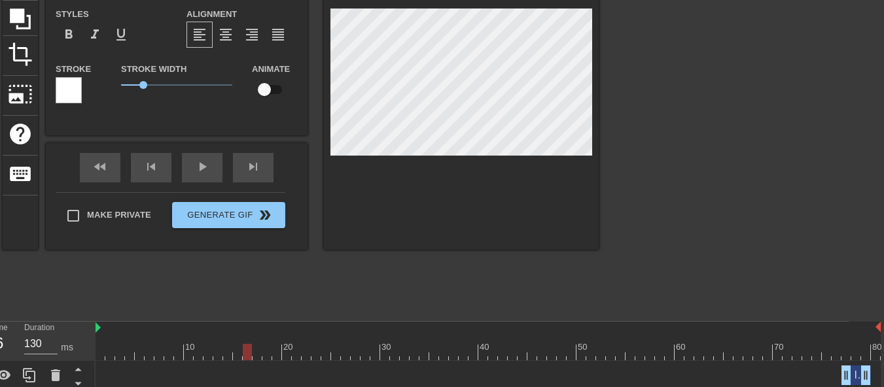
scroll to position [2, 3]
type input "New 0"
type textarea "New 0"
type input "New 0"
type textarea "New 0"
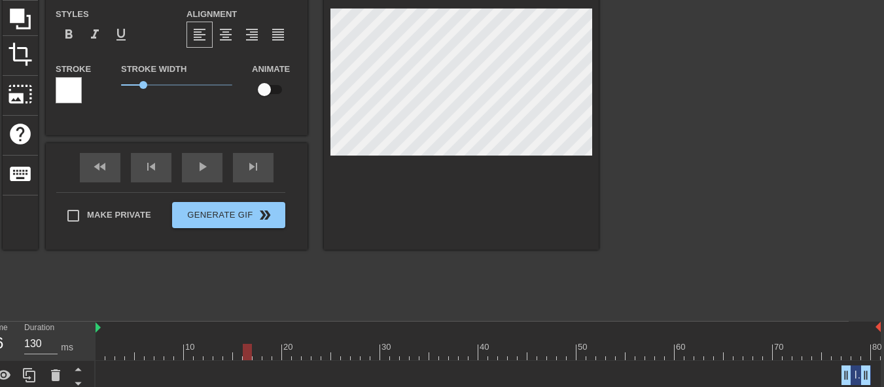
type input "New"
type textarea "New"
type input "New"
type textarea "New"
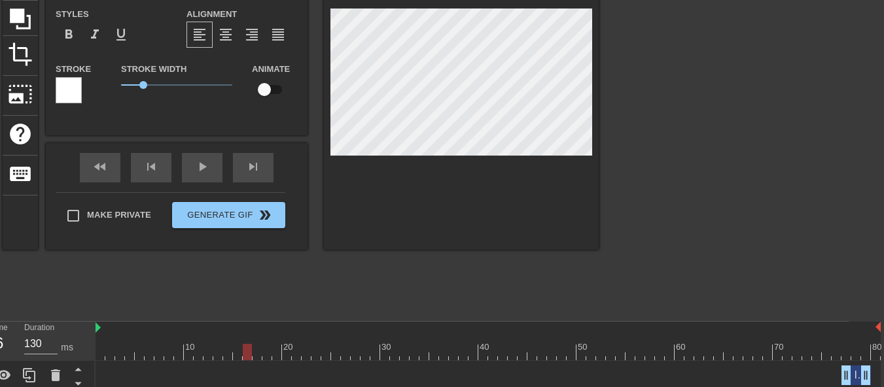
type input "Ne"
type textarea "Ne"
type input "N"
type textarea "N"
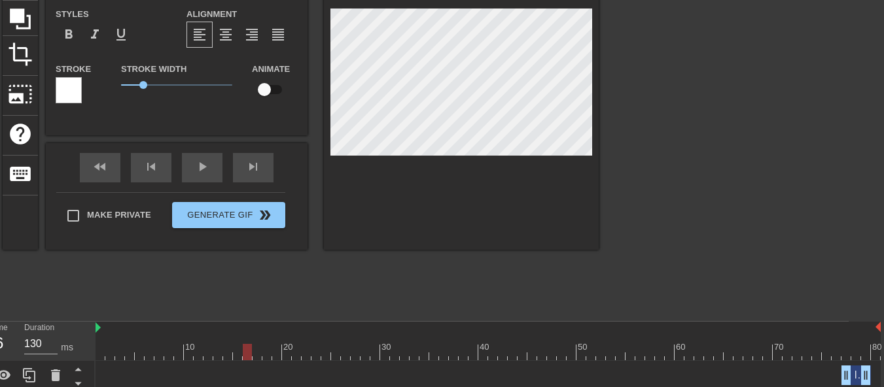
type input "J"
type textarea "JT"
type input "JT"
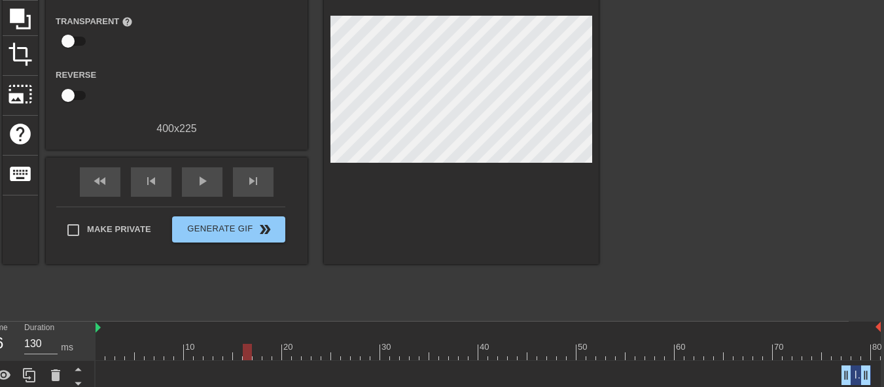
click at [683, 98] on div at bounding box center [713, 117] width 196 height 393
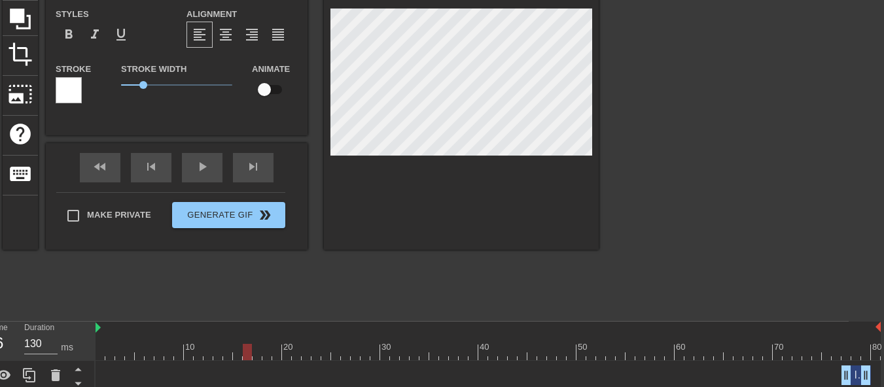
type input "EJT"
type textarea "EJT"
type input "ExJT"
type textarea "ExJT"
type input "ExaJT"
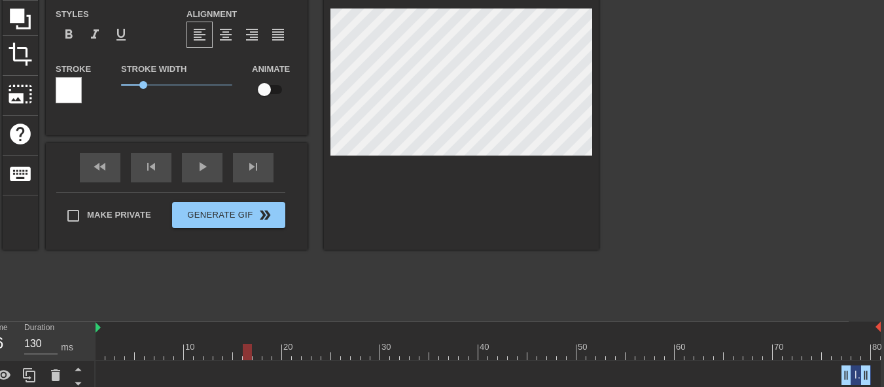
type textarea "ExaJT"
type input "ExamJT"
type textarea "ExamJT"
type input "ExameJT"
type textarea "ExameJT"
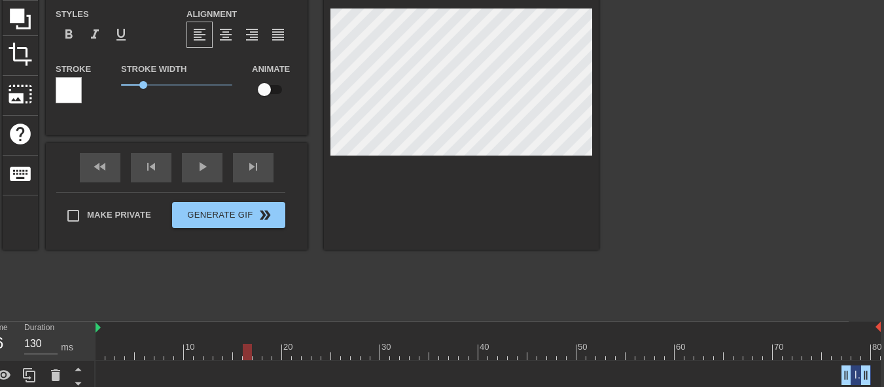
type input "ExamenJT"
type textarea "ExamenJT"
type input "Examen JT"
type textarea "Examen JT"
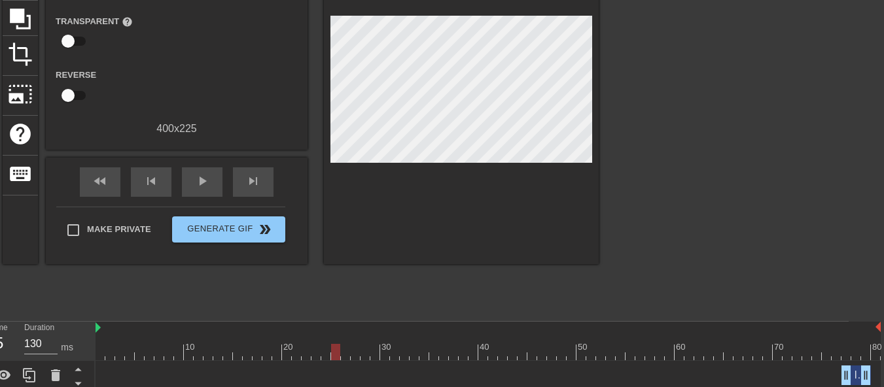
drag, startPoint x: 251, startPoint y: 351, endPoint x: 336, endPoint y: 351, distance: 85.1
click at [336, 351] on div at bounding box center [335, 352] width 9 height 16
drag, startPoint x: 336, startPoint y: 353, endPoint x: 292, endPoint y: 353, distance: 43.9
click at [292, 353] on div at bounding box center [296, 352] width 9 height 16
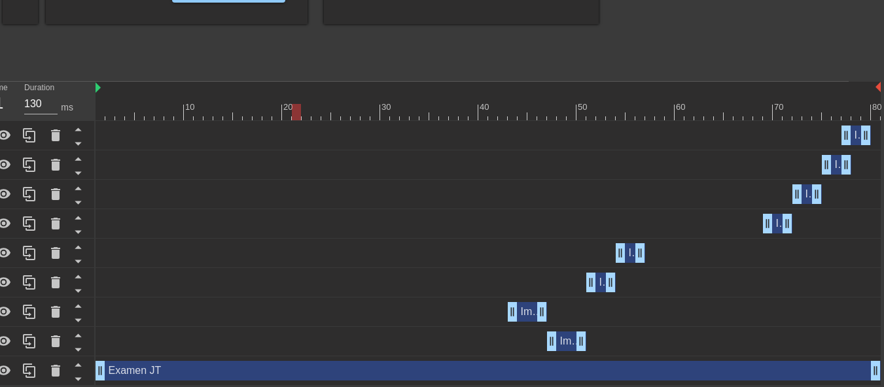
scroll to position [372, 35]
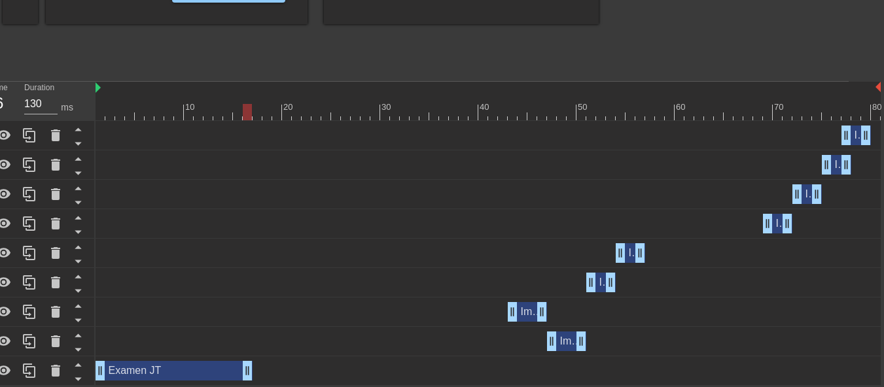
drag, startPoint x: 876, startPoint y: 372, endPoint x: 252, endPoint y: 376, distance: 623.7
drag, startPoint x: 204, startPoint y: 372, endPoint x: 207, endPoint y: 198, distance: 174.1
click at [207, 198] on div "Image drag_handle drag_handle Image drag_handle drag_handle Image drag_handle d…" at bounding box center [472, 253] width 753 height 265
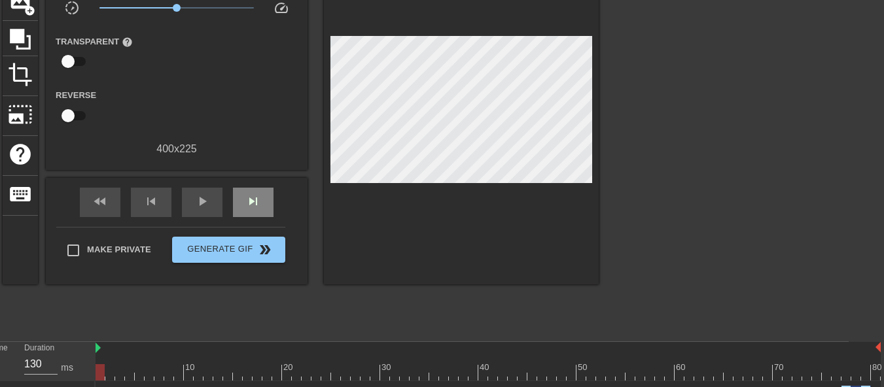
scroll to position [176, 35]
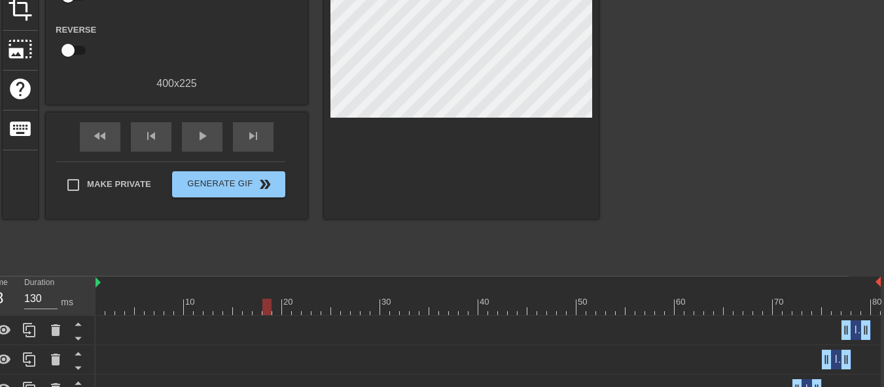
drag, startPoint x: 100, startPoint y: 304, endPoint x: 266, endPoint y: 317, distance: 166.1
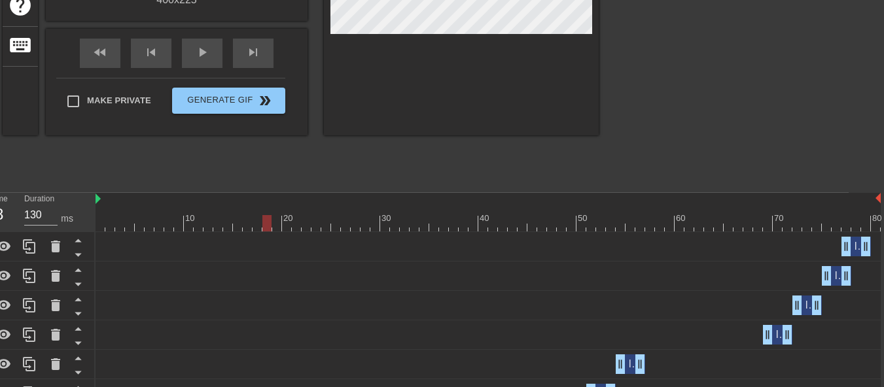
scroll to position [372, 35]
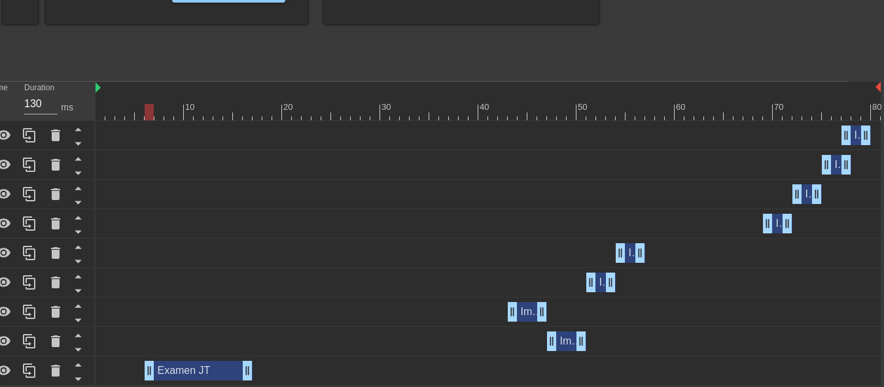
drag, startPoint x: 102, startPoint y: 370, endPoint x: 152, endPoint y: 372, distance: 49.8
drag, startPoint x: 209, startPoint y: 368, endPoint x: 29, endPoint y: 373, distance: 180.7
click at [29, 373] on icon at bounding box center [29, 371] width 12 height 14
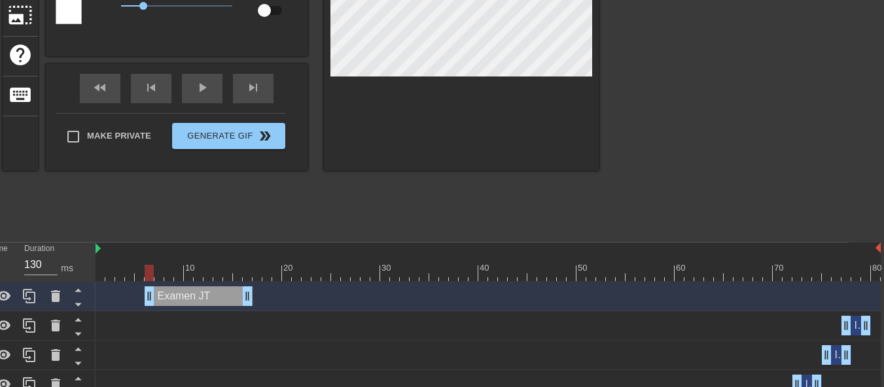
scroll to position [176, 35]
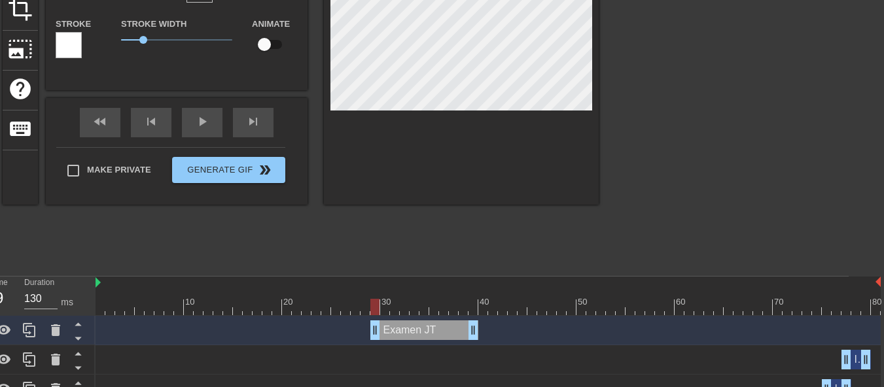
drag, startPoint x: 200, startPoint y: 332, endPoint x: 413, endPoint y: 304, distance: 215.2
drag, startPoint x: 376, startPoint y: 307, endPoint x: 318, endPoint y: 306, distance: 58.3
click at [321, 306] on div at bounding box center [325, 307] width 9 height 16
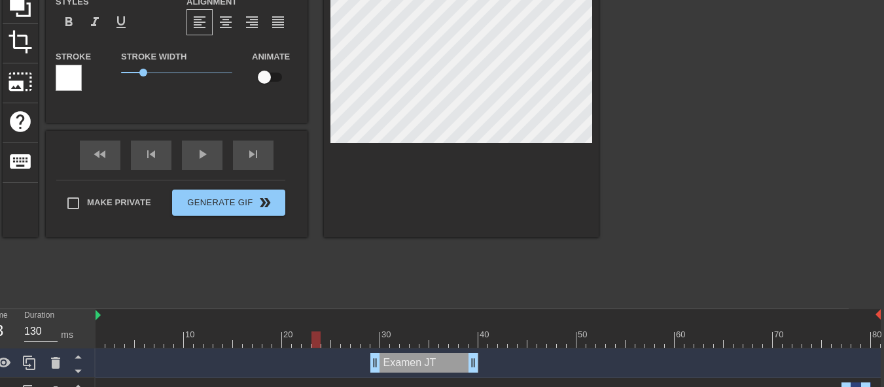
scroll to position [111, 35]
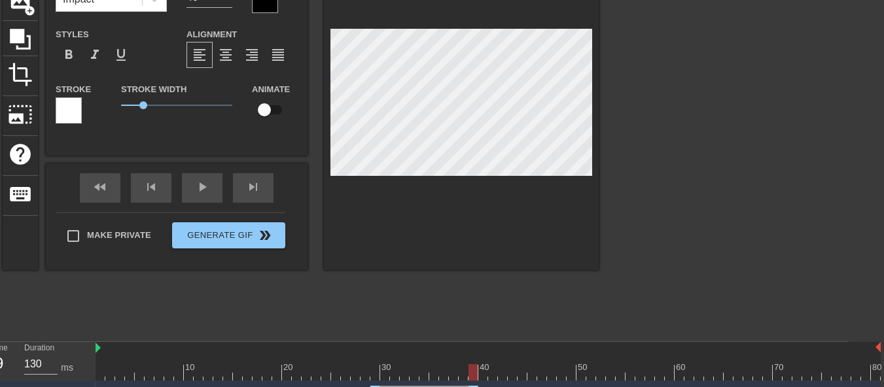
drag, startPoint x: 314, startPoint y: 370, endPoint x: 477, endPoint y: 389, distance: 164.1
click at [477, 389] on html "menu_book Browse the tutorials! [DOMAIN_NAME] The online gif editor Send Feedba…" at bounding box center [407, 282] width 884 height 787
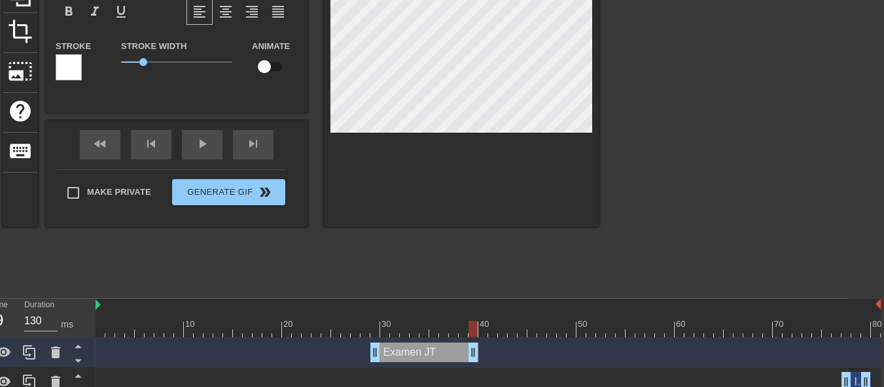
scroll to position [176, 35]
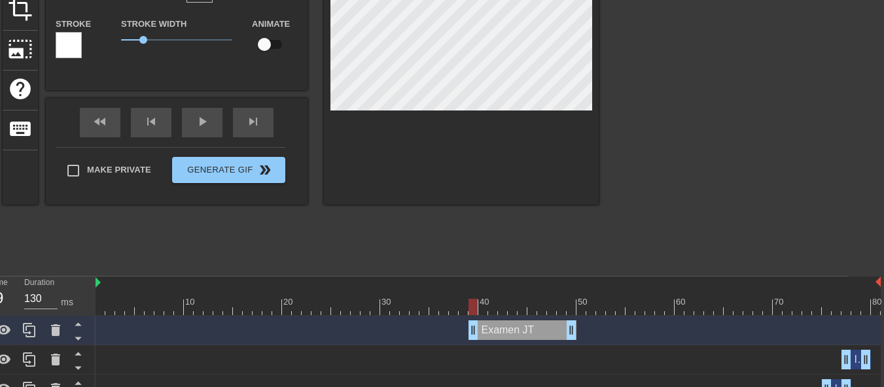
drag, startPoint x: 431, startPoint y: 332, endPoint x: 533, endPoint y: 331, distance: 102.8
click at [533, 331] on div "Examen JT drag_handle drag_handle" at bounding box center [523, 331] width 108 height 20
click at [507, 334] on div "Examen JT drag_handle drag_handle" at bounding box center [523, 331] width 108 height 20
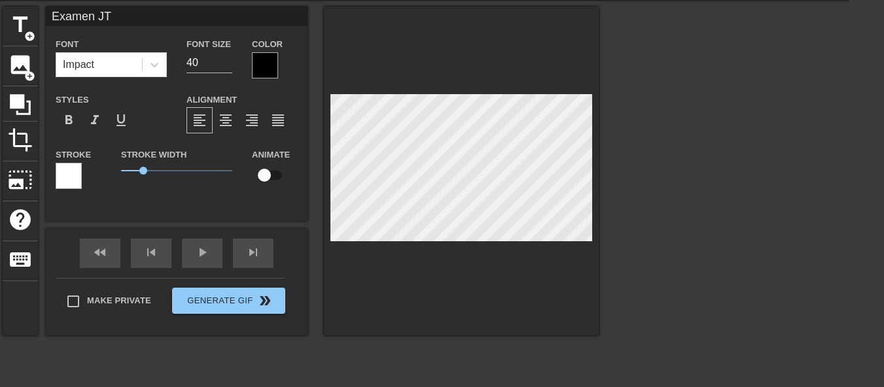
scroll to position [2, 3]
type input "JT"
type textarea "JT"
type input "JT"
type textarea "JT"
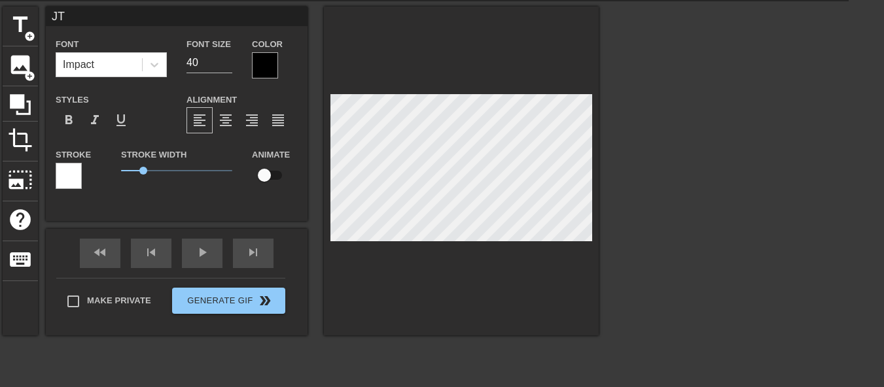
type input "T"
type textarea "T"
type input "T"
type textarea "T"
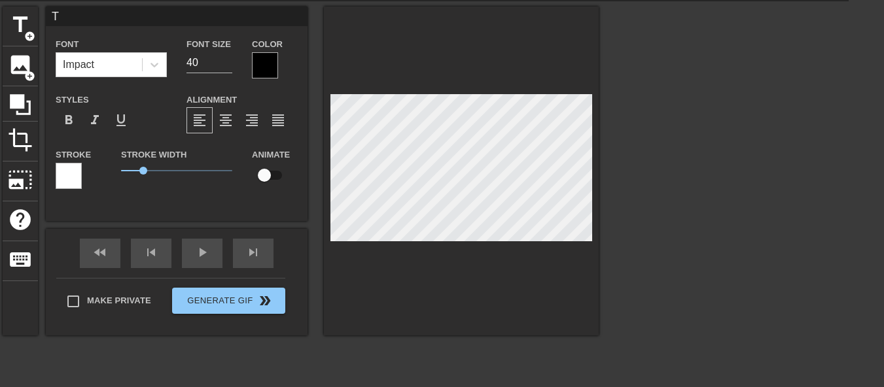
type input "TR"
type textarea "TR"
type input "TRU"
type textarea "TRU"
type input "TR"
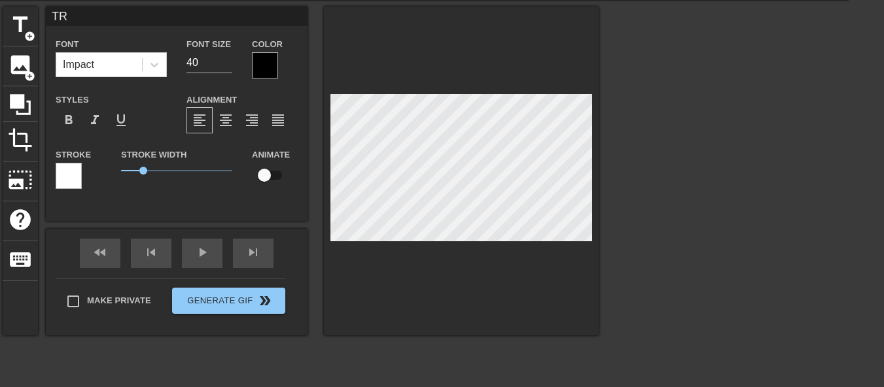
type textarea "TR"
type input "T"
type textarea "T"
type input "R"
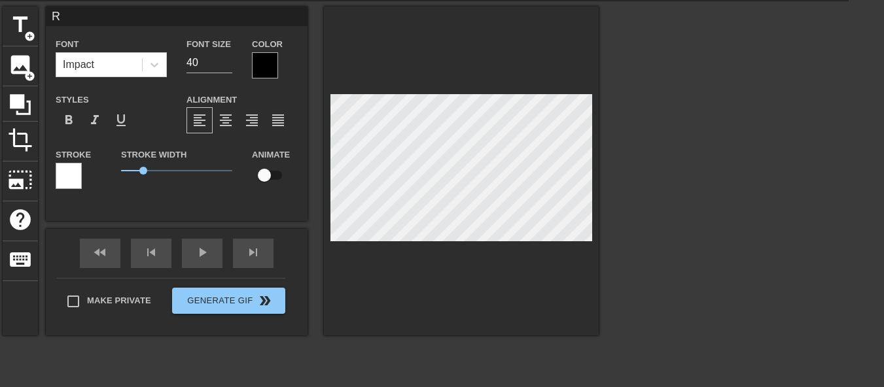
type textarea "R"
type input "RT"
type textarea "RT"
type input "RTU"
type textarea "RTU"
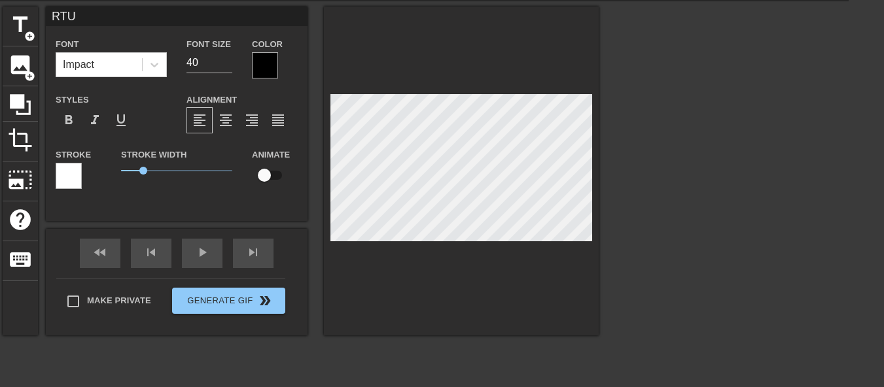
click at [758, 202] on div at bounding box center [713, 203] width 196 height 393
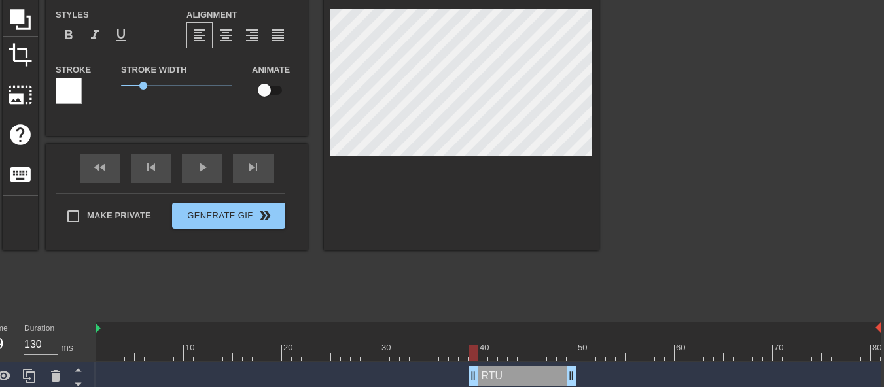
scroll to position [111, 35]
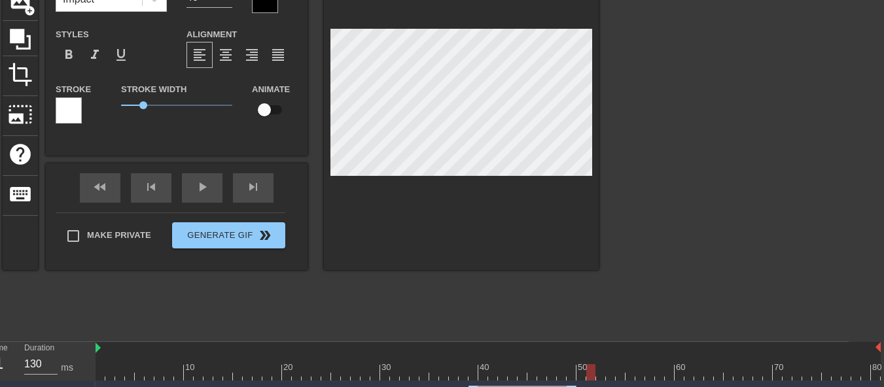
drag, startPoint x: 476, startPoint y: 374, endPoint x: 592, endPoint y: 410, distance: 120.5
click at [592, 410] on html "menu_book Browse the tutorials! [DOMAIN_NAME] The online gif editor Send Feedba…" at bounding box center [407, 282] width 884 height 787
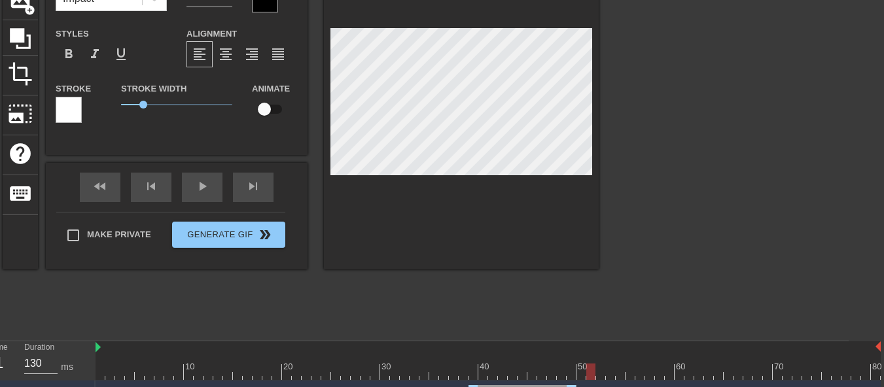
scroll to position [242, 35]
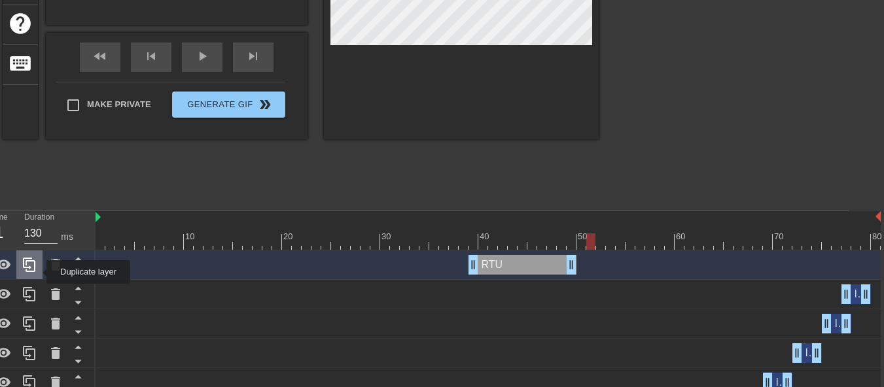
click at [38, 272] on div at bounding box center [29, 265] width 26 height 29
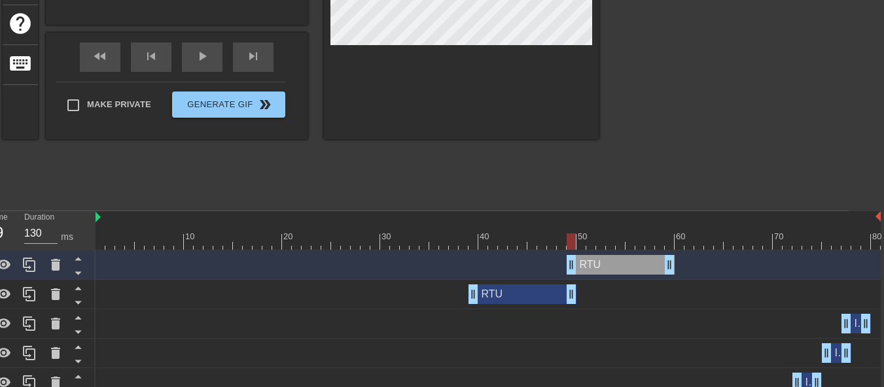
drag, startPoint x: 541, startPoint y: 264, endPoint x: 641, endPoint y: 270, distance: 101.0
click at [641, 270] on div "RTU drag_handle drag_handle" at bounding box center [621, 265] width 108 height 20
click at [617, 264] on div "RTU drag_handle drag_handle" at bounding box center [621, 265] width 108 height 20
click at [591, 264] on div "RTU drag_handle drag_handle" at bounding box center [621, 265] width 108 height 20
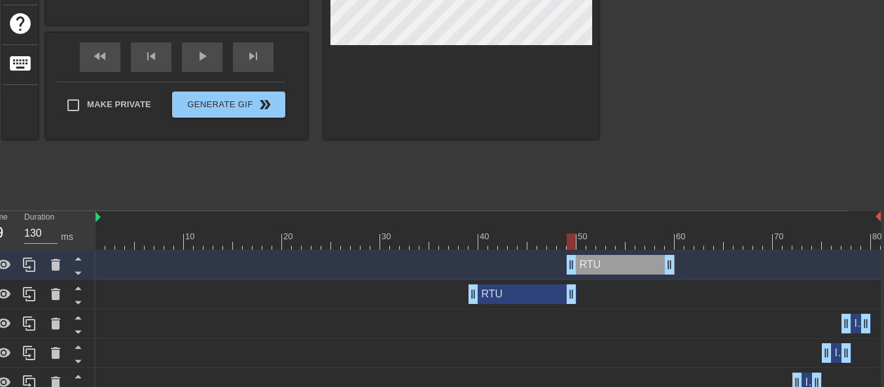
click at [591, 264] on div "RTU drag_handle drag_handle" at bounding box center [621, 265] width 108 height 20
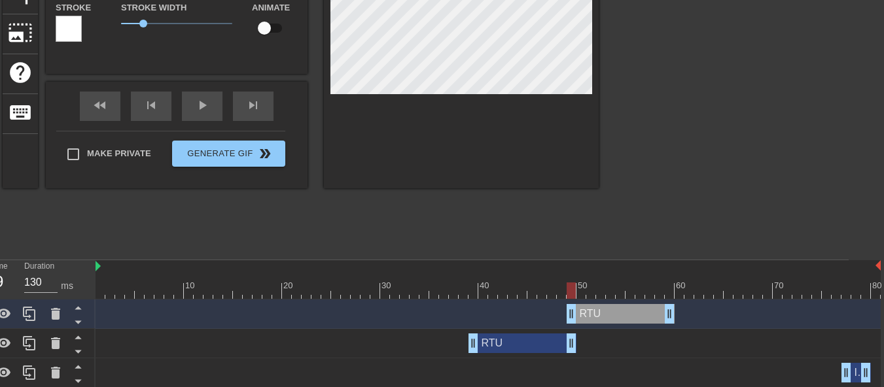
scroll to position [111, 35]
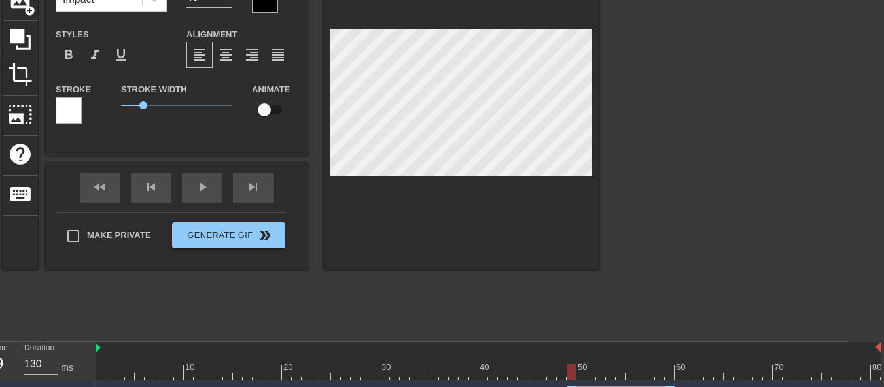
type input "E"
type textarea "E"
type input "Es"
type textarea "Es"
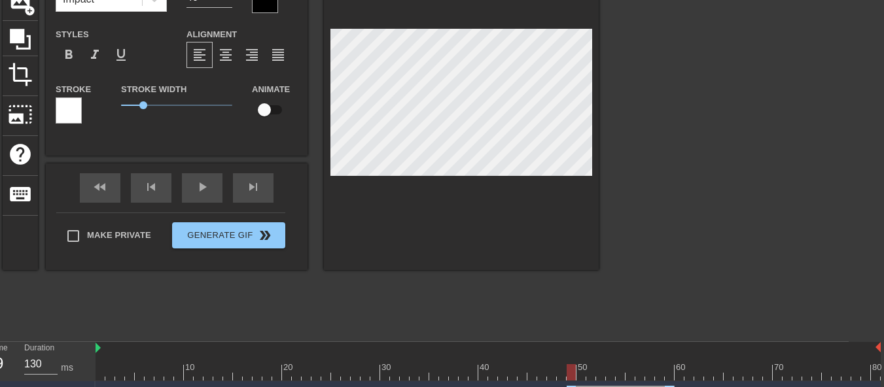
type input "Esp"
type textarea "Esp"
type input "Es"
type textarea "Es"
type input "E"
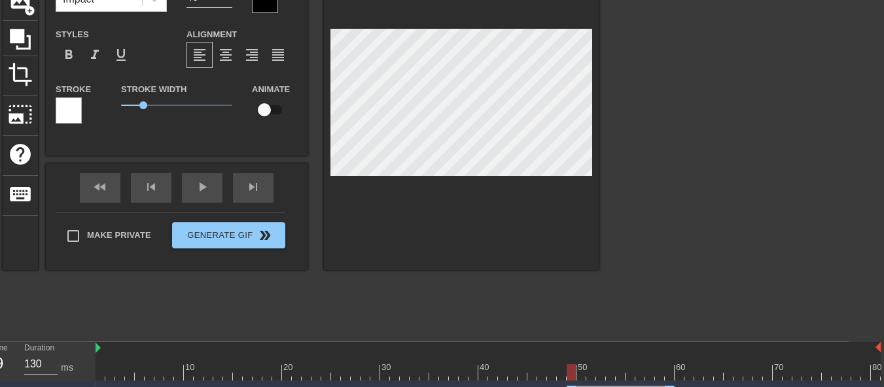
type textarea "E"
type input "Es"
type textarea "Es"
type input "Esp"
type textarea "Esp"
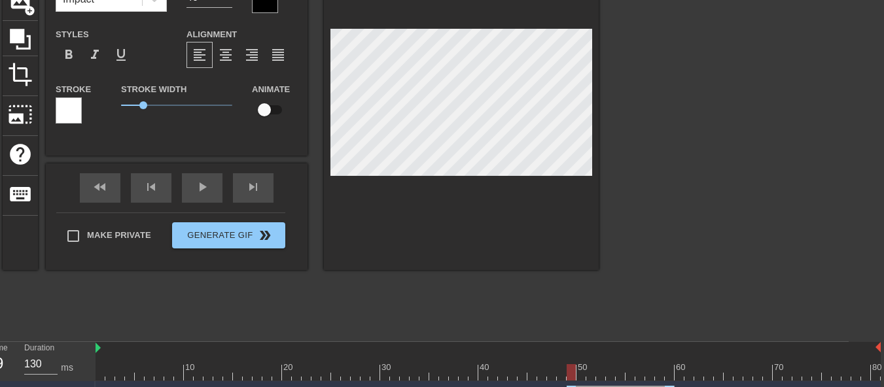
type input "Espu"
type textarea "Espu"
type input "Espur"
type textarea "Espuri"
type input "Espurio"
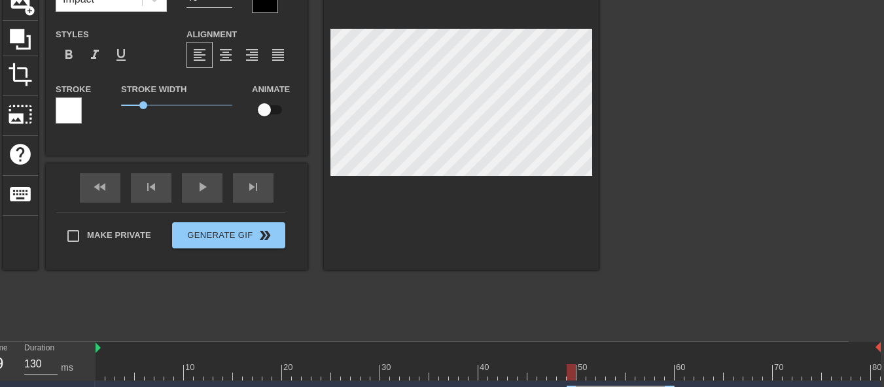
type textarea "Espurio"
type input "Espurios"
type textarea "Espurios"
type input "Espurios"
type textarea "Espurios"
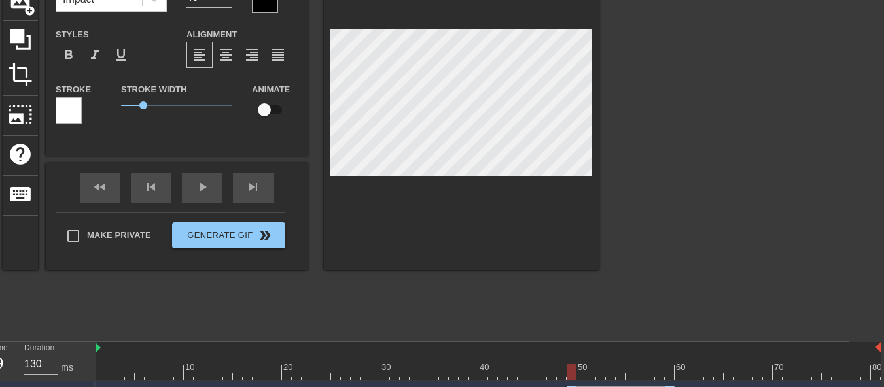
type input "Espurios G"
type textarea "Espurios G"
type input "Espurios"
type textarea "Espurios"
type input "Espurios D"
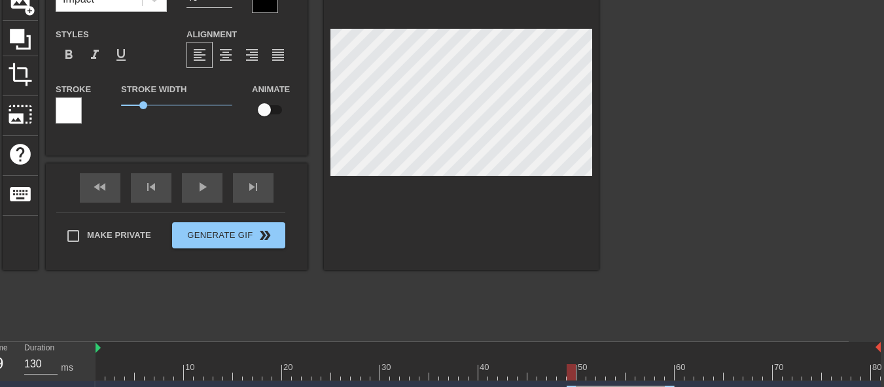
type textarea "Espurios D"
type input "Espurios DA"
type textarea "Espurios DAG"
type input "Espurios DAG"
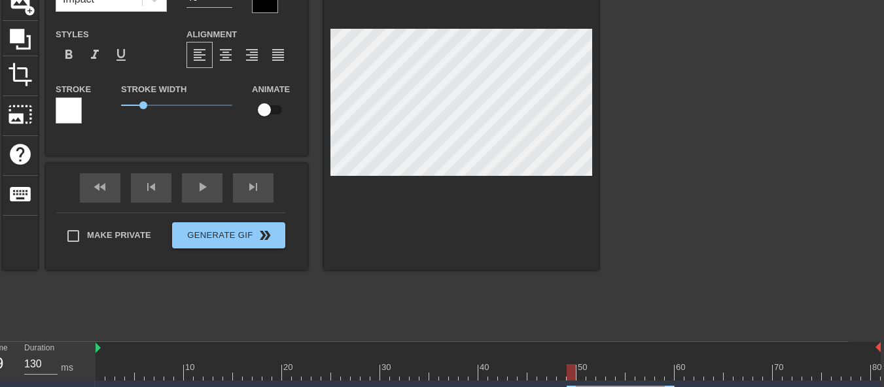
scroll to position [176, 35]
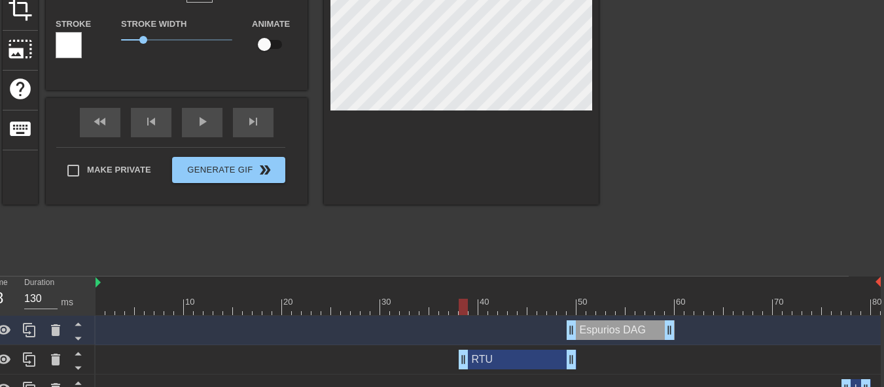
drag, startPoint x: 473, startPoint y: 365, endPoint x: 461, endPoint y: 365, distance: 11.1
drag, startPoint x: 573, startPoint y: 358, endPoint x: 563, endPoint y: 360, distance: 10.7
drag, startPoint x: 560, startPoint y: 308, endPoint x: 683, endPoint y: 346, distance: 128.8
drag, startPoint x: 682, startPoint y: 310, endPoint x: 719, endPoint y: 319, distance: 37.9
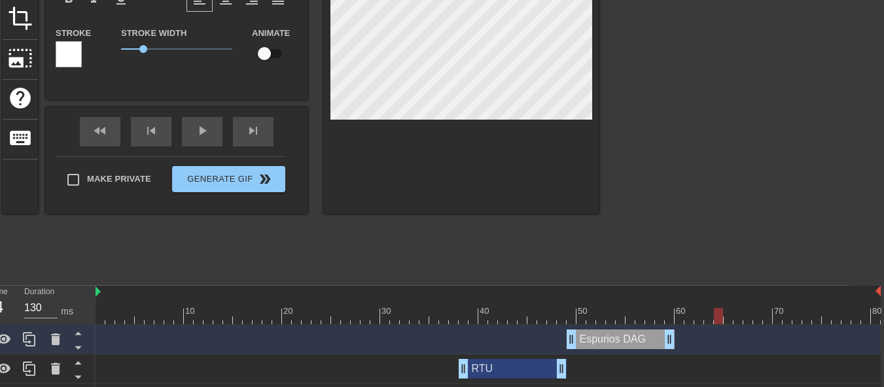
scroll to position [307, 35]
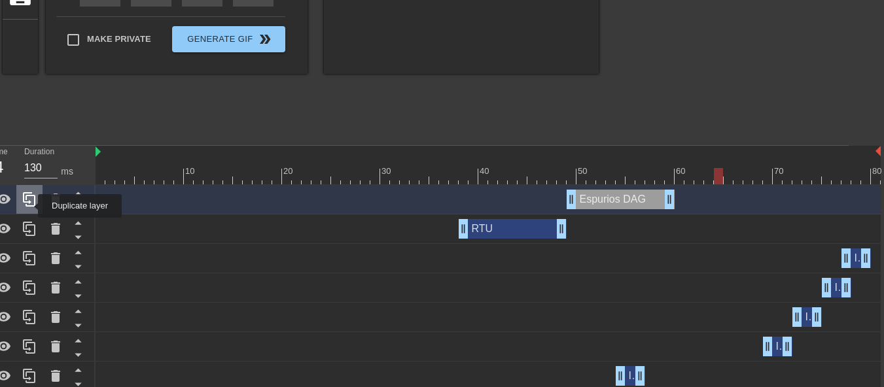
click at [29, 206] on icon at bounding box center [29, 199] width 12 height 14
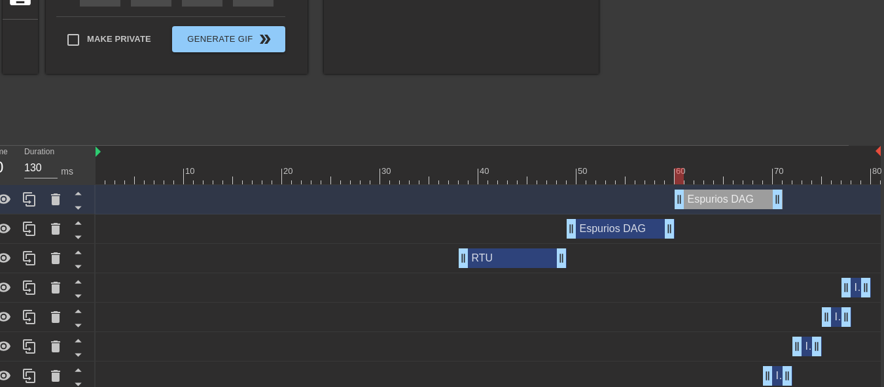
drag, startPoint x: 613, startPoint y: 197, endPoint x: 723, endPoint y: 206, distance: 110.3
click at [723, 206] on div "Espurios DAG drag_handle drag_handle" at bounding box center [729, 200] width 108 height 20
click at [736, 199] on div "Espurios DAG drag_handle drag_handle" at bounding box center [729, 200] width 108 height 20
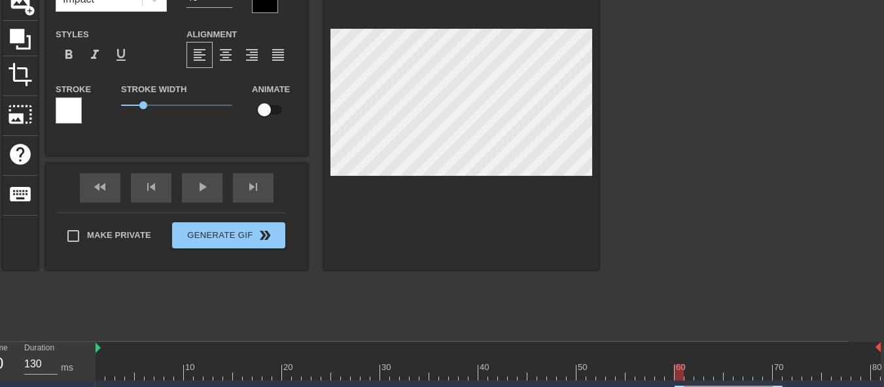
scroll to position [1, 4]
type input "Espurios"
type textarea "Espurios"
type input "Espurios"
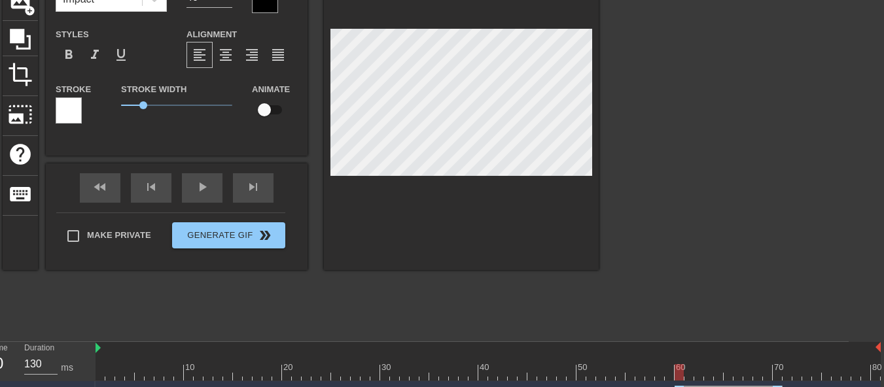
type textarea "Espurios"
type input "MEspurios"
type textarea "MEspurios"
type input "MáEspurios"
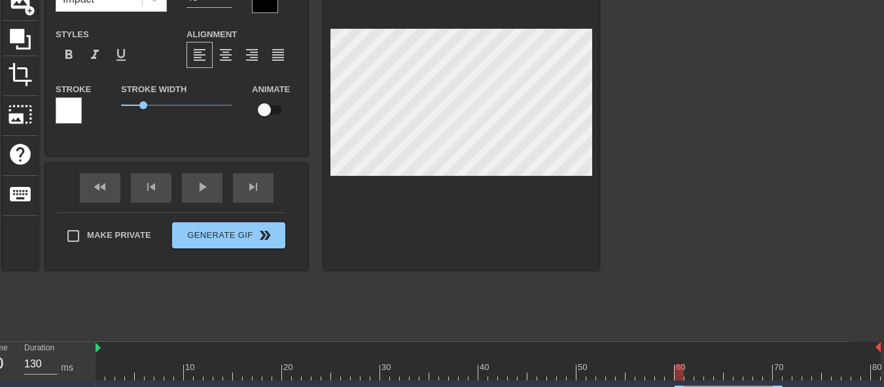
type textarea "MáEspurios"
type input "MásEspurios"
type textarea "MásEspurios"
type input "Más Espurios"
type textarea "Más Espurios"
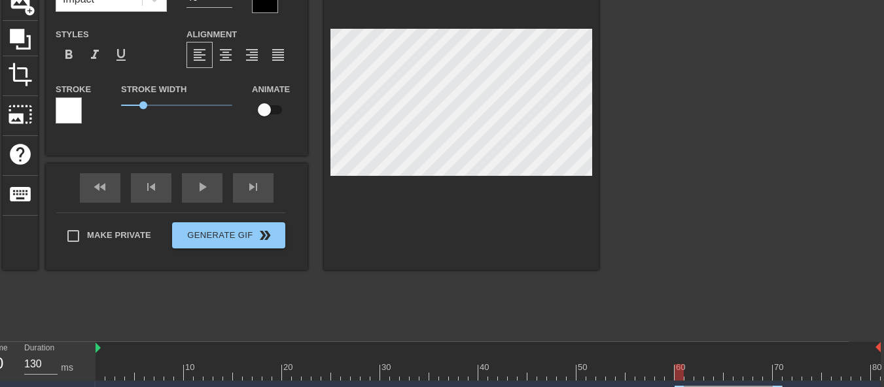
type input "Más spurios"
type textarea "Más spurios"
type input "Más espurios"
type textarea "Más espurios"
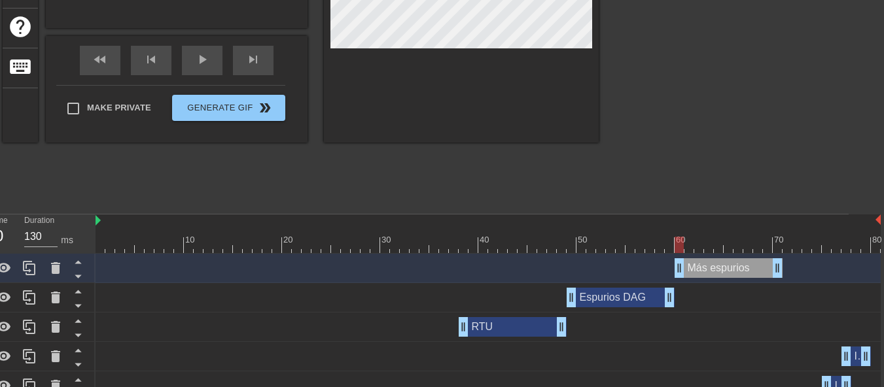
scroll to position [242, 35]
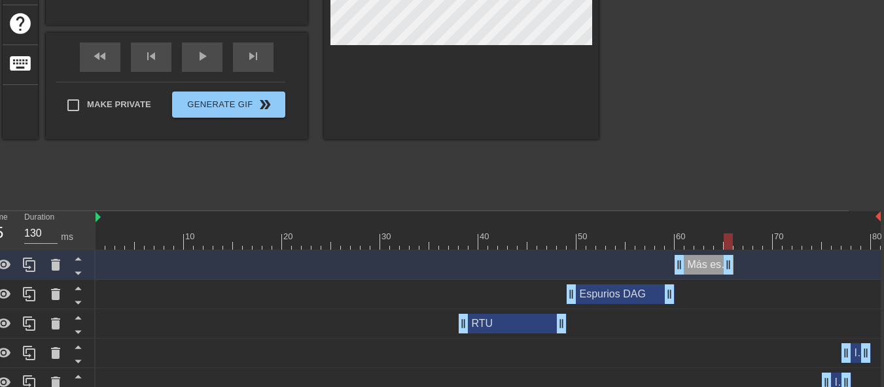
drag, startPoint x: 776, startPoint y: 267, endPoint x: 730, endPoint y: 264, distance: 45.2
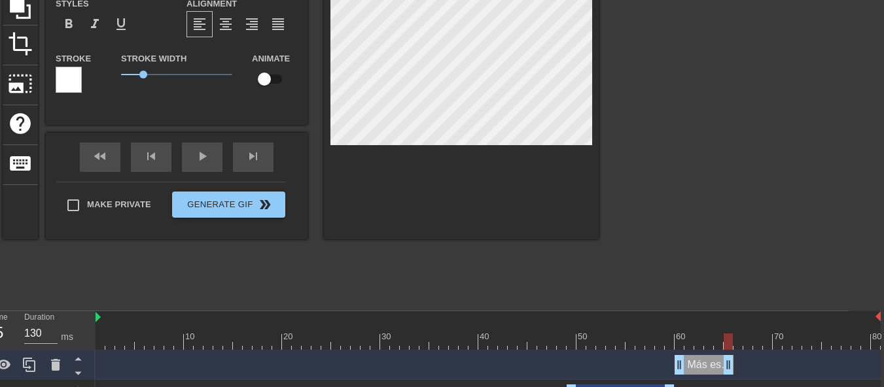
scroll to position [111, 35]
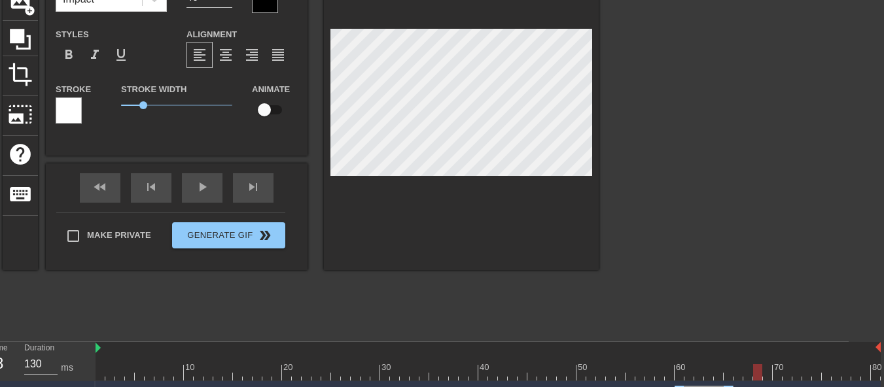
drag, startPoint x: 728, startPoint y: 371, endPoint x: 762, endPoint y: 378, distance: 34.1
click at [762, 378] on div at bounding box center [757, 373] width 9 height 16
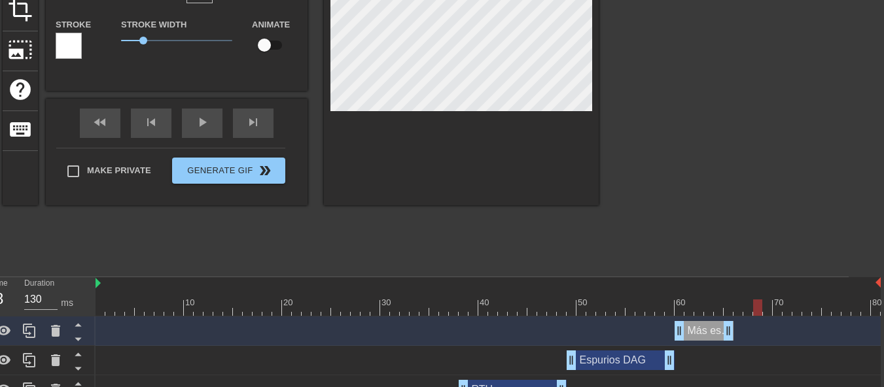
scroll to position [176, 35]
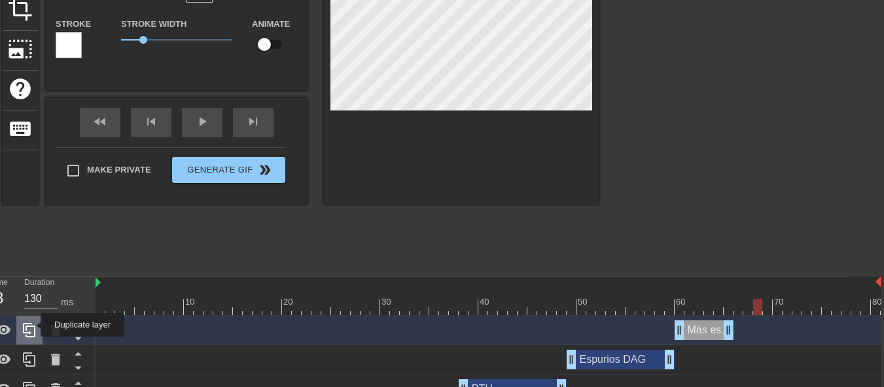
click at [30, 325] on icon at bounding box center [29, 330] width 12 height 14
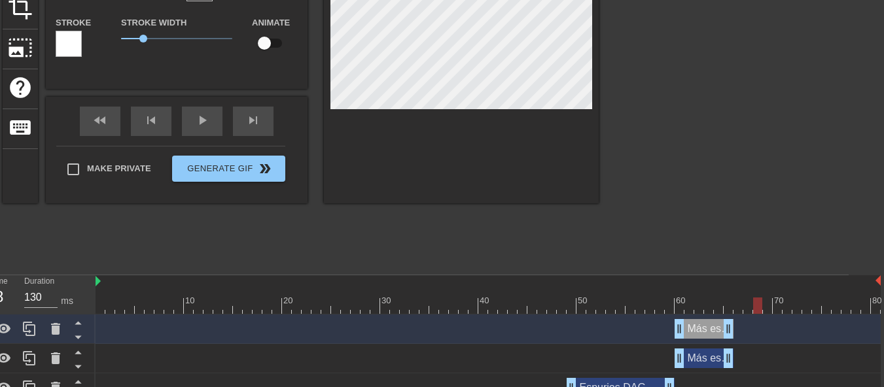
scroll to position [307, 35]
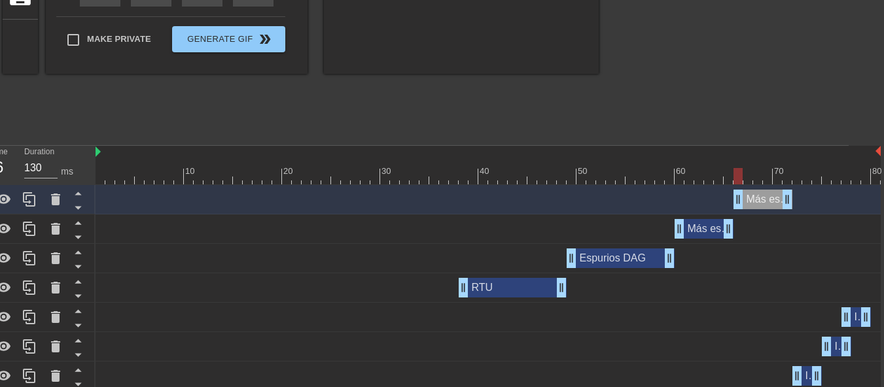
drag, startPoint x: 708, startPoint y: 197, endPoint x: 764, endPoint y: 213, distance: 57.8
click at [764, 213] on div "Más espurios drag_handle drag_handle" at bounding box center [488, 199] width 785 height 29
click at [761, 205] on div "Más espurios drag_handle drag_handle" at bounding box center [763, 200] width 59 height 20
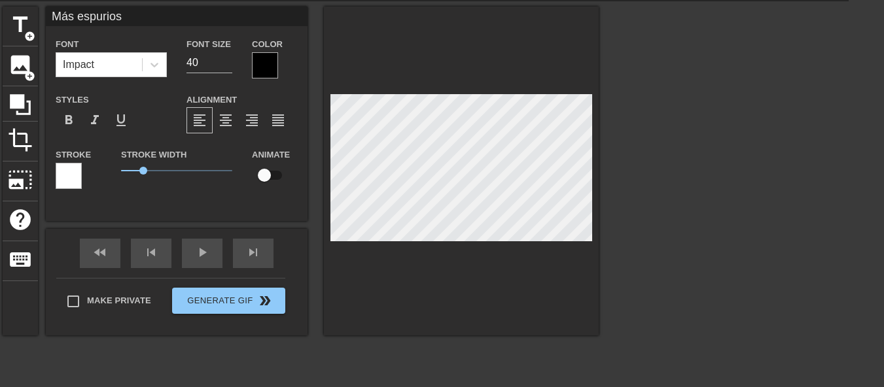
scroll to position [2, 3]
type input "I"
type textarea "I"
type input "IR"
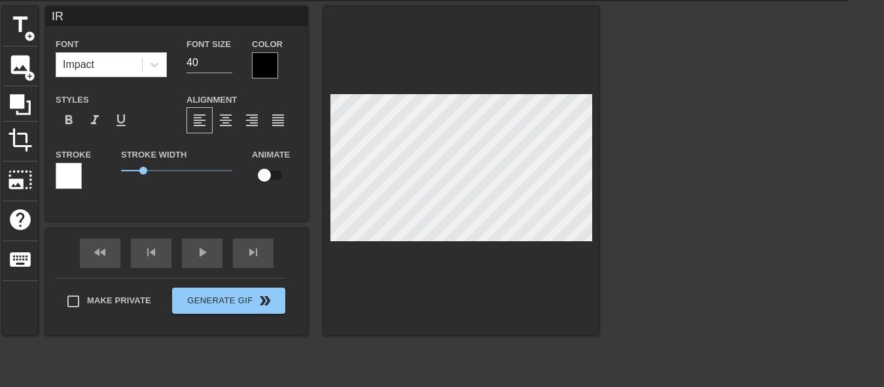
type textarea "IRP"
type input "IRP"
drag, startPoint x: 665, startPoint y: 158, endPoint x: 657, endPoint y: 158, distance: 7.9
click at [662, 158] on div at bounding box center [713, 203] width 196 height 393
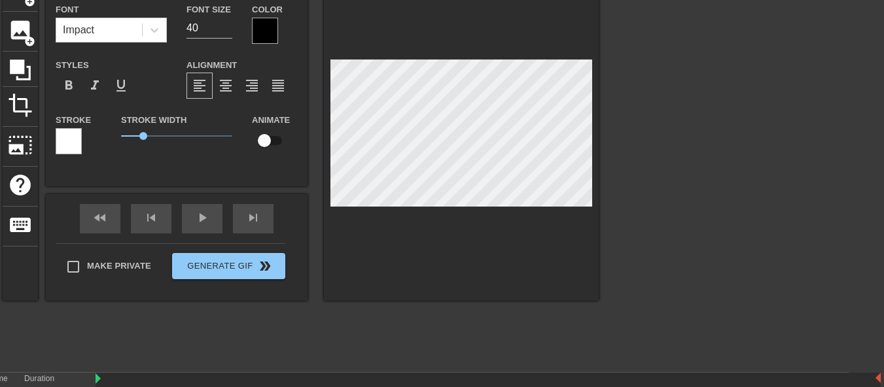
scroll to position [111, 35]
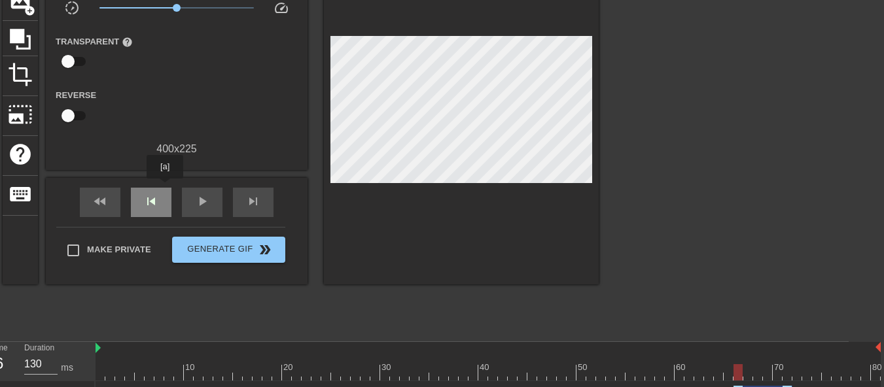
click at [165, 188] on div "skip_previous" at bounding box center [151, 202] width 41 height 29
click at [160, 203] on div "skip_previous" at bounding box center [151, 202] width 41 height 29
click at [107, 209] on div "fast_rewind" at bounding box center [100, 202] width 41 height 29
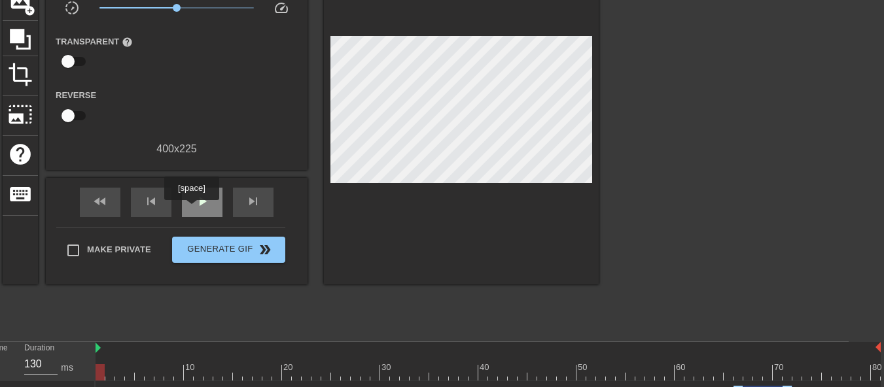
click at [191, 209] on div "play_arrow" at bounding box center [202, 202] width 41 height 29
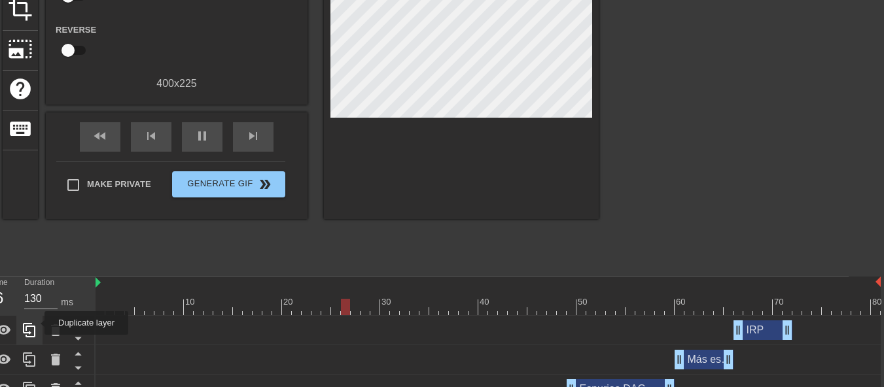
click at [36, 323] on icon at bounding box center [30, 331] width 16 height 16
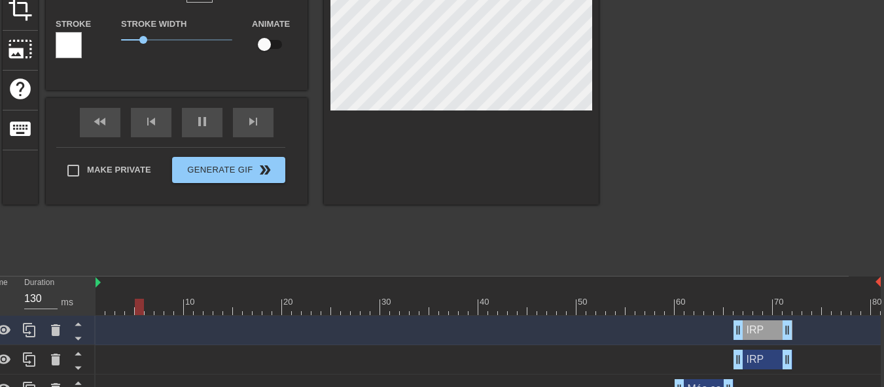
click at [776, 332] on div "IRP drag_handle drag_handle" at bounding box center [763, 331] width 59 height 20
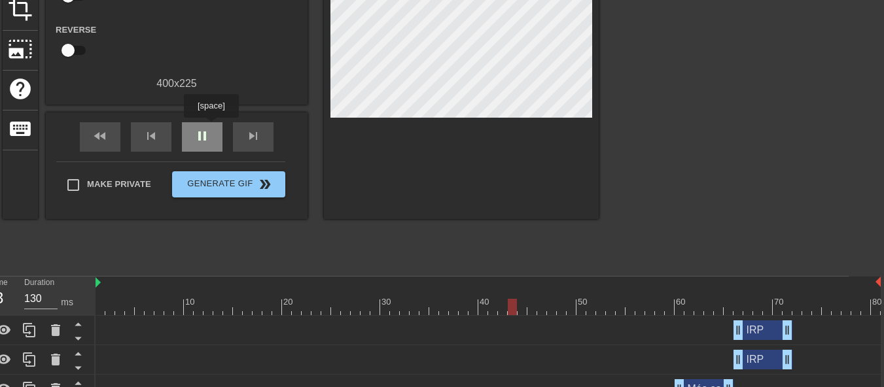
click at [211, 127] on div "pause" at bounding box center [202, 136] width 41 height 29
click at [766, 323] on div "IRP drag_handle drag_handle" at bounding box center [763, 331] width 59 height 20
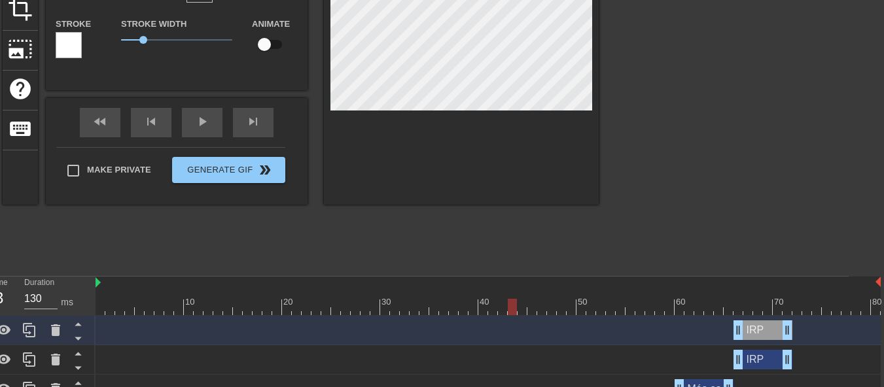
click at [758, 328] on div "IRP drag_handle drag_handle" at bounding box center [763, 331] width 59 height 20
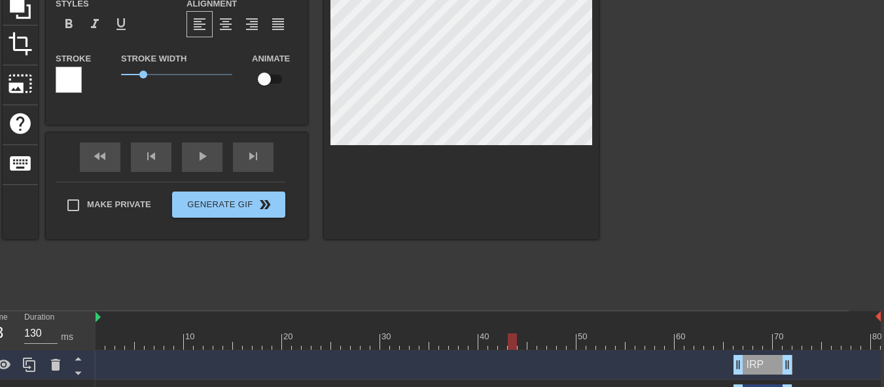
scroll to position [242, 35]
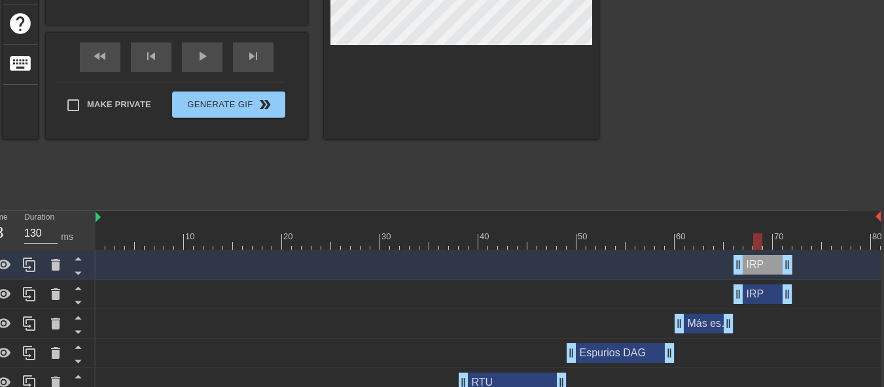
drag, startPoint x: 510, startPoint y: 241, endPoint x: 755, endPoint y: 245, distance: 245.5
click at [755, 245] on div at bounding box center [757, 242] width 9 height 16
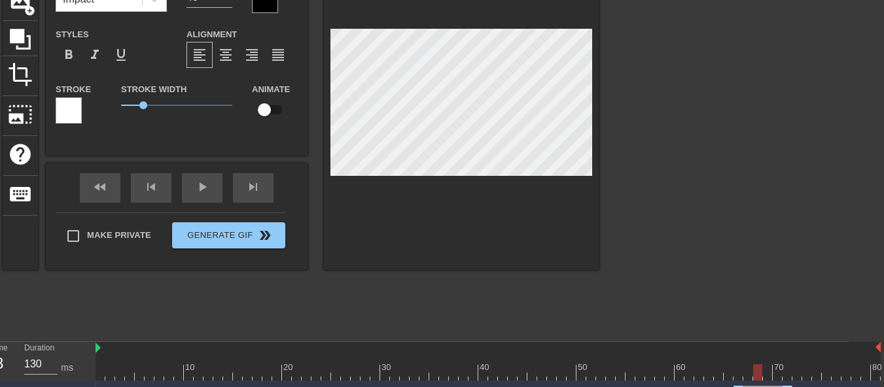
scroll to position [2, 2]
type input "S"
type textarea "S"
type input "So"
type textarea "So"
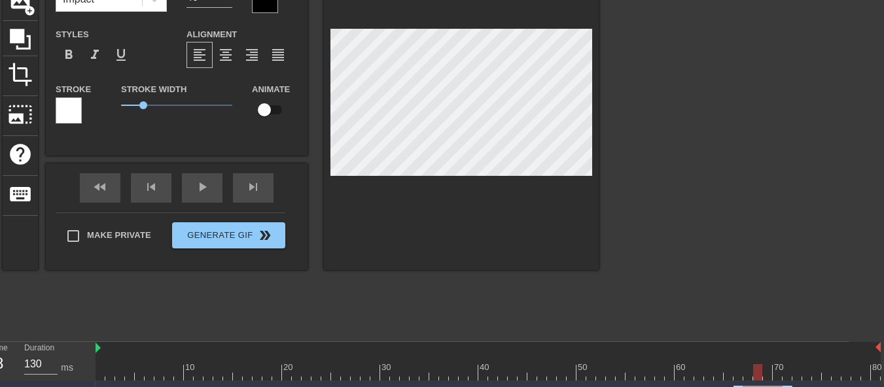
type input "Sol"
type textarea "Sol"
type input "Soli"
type textarea "Soli"
type input "Solic"
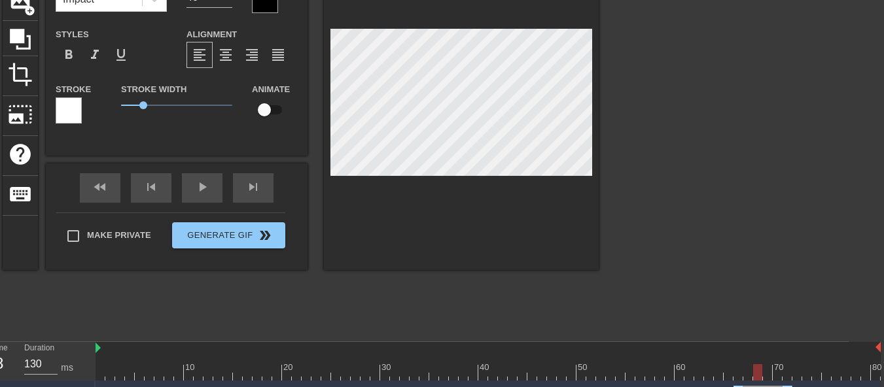
type textarea "Solic"
type input "Solici"
type textarea "Solici"
type input "Solicit"
type textarea "Solicit"
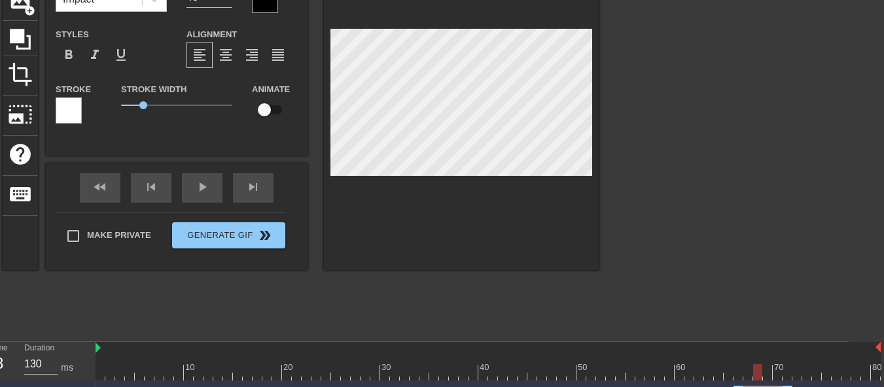
type input "Solicita"
type textarea "Solicita"
type input "Solicitan"
type textarea "Solicitan"
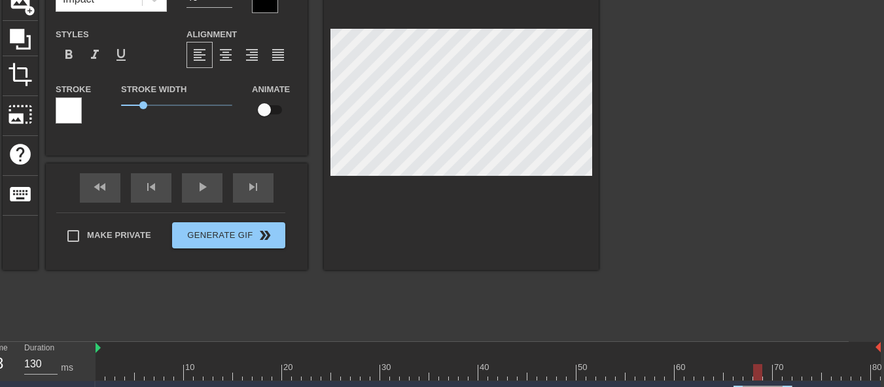
type input "Solicitant"
type textarea "Solicitant"
type input "Solicitante"
type textarea "Solicitante"
click at [762, 154] on div at bounding box center [713, 137] width 196 height 393
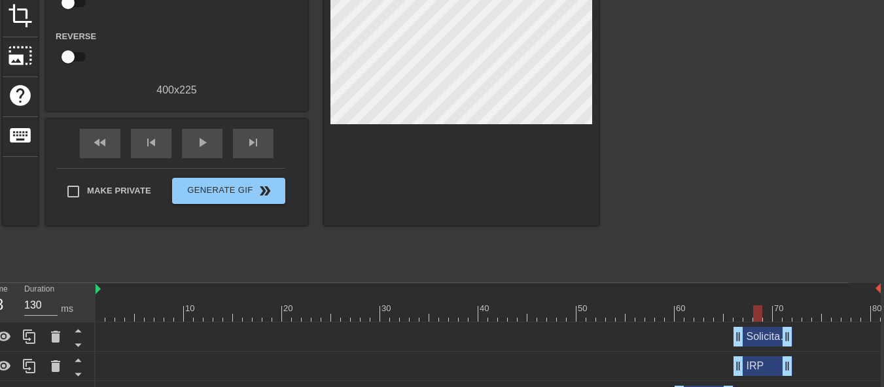
scroll to position [242, 35]
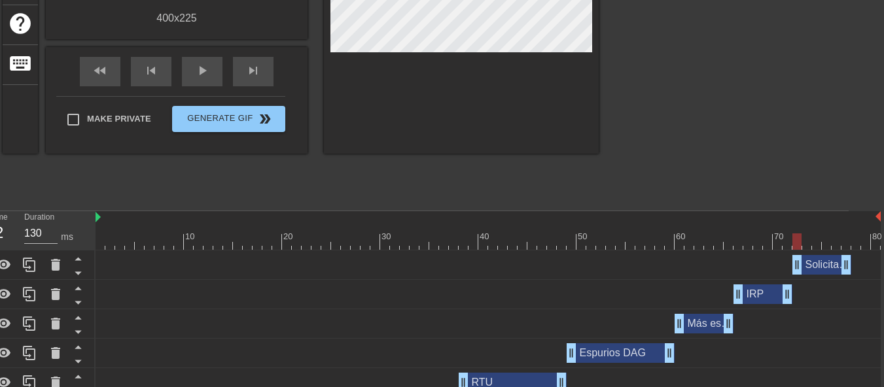
drag, startPoint x: 757, startPoint y: 268, endPoint x: 814, endPoint y: 262, distance: 57.3
click at [814, 262] on div "Solicitante drag_handle drag_handle" at bounding box center [822, 265] width 59 height 20
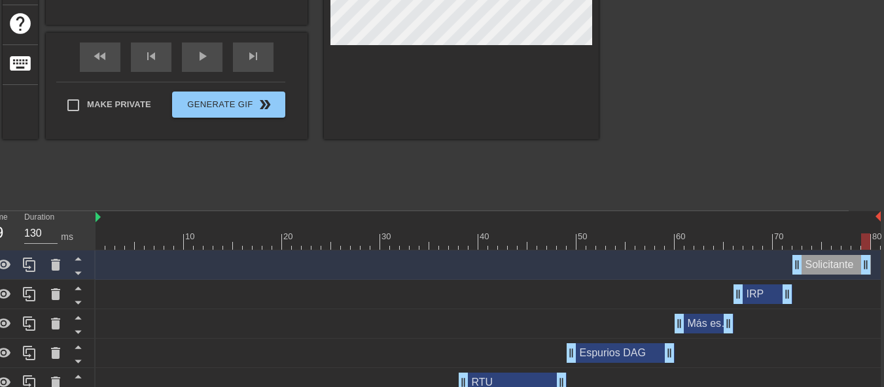
drag, startPoint x: 846, startPoint y: 266, endPoint x: 858, endPoint y: 266, distance: 12.4
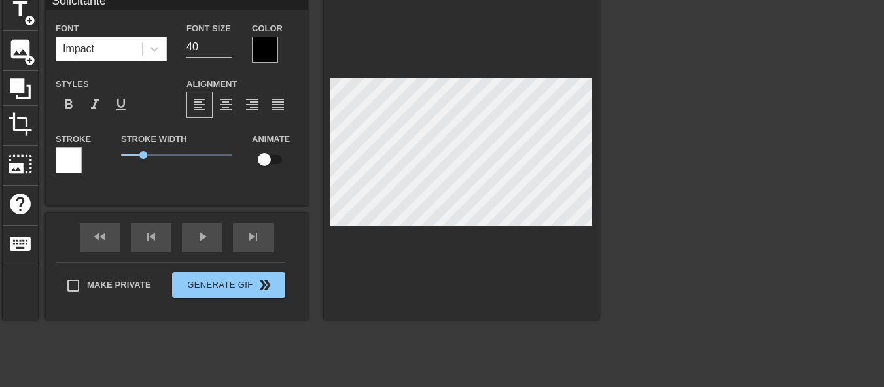
scroll to position [45, 35]
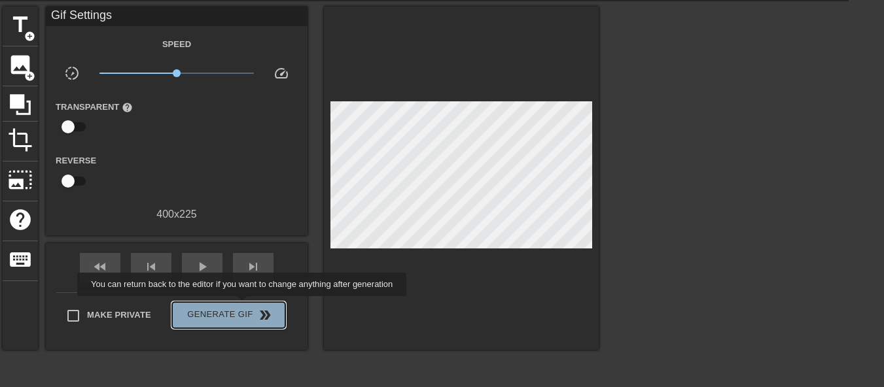
click at [243, 308] on span "Generate Gif double_arrow" at bounding box center [228, 316] width 103 height 16
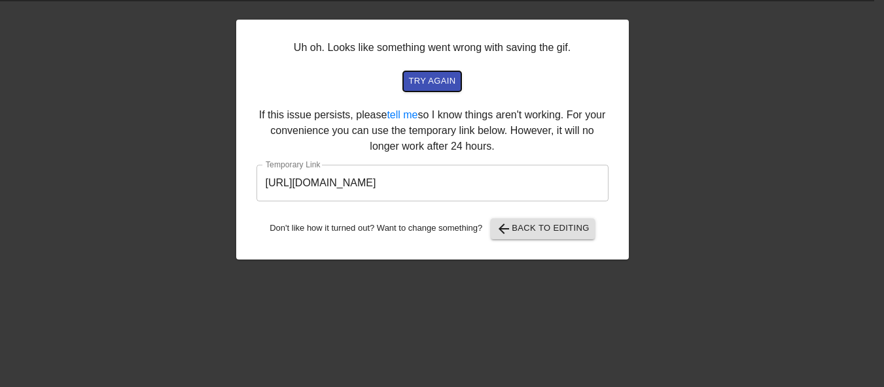
click at [444, 84] on span "try again" at bounding box center [431, 81] width 47 height 15
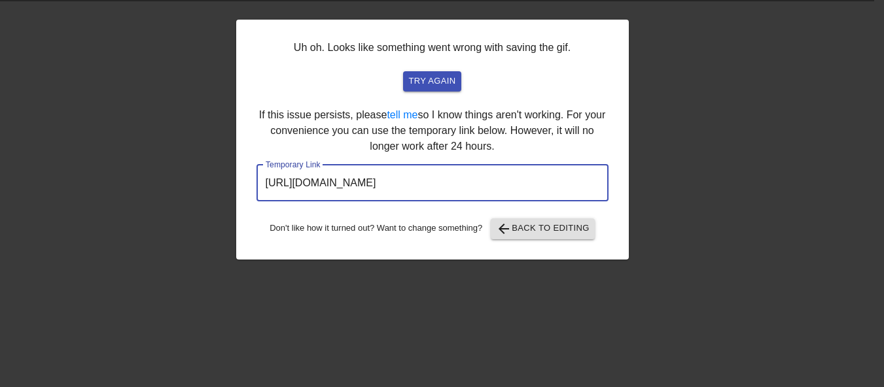
click at [416, 181] on input "[URL][DOMAIN_NAME]" at bounding box center [433, 183] width 352 height 37
click at [526, 226] on span "arrow_back Back to Editing" at bounding box center [543, 229] width 94 height 16
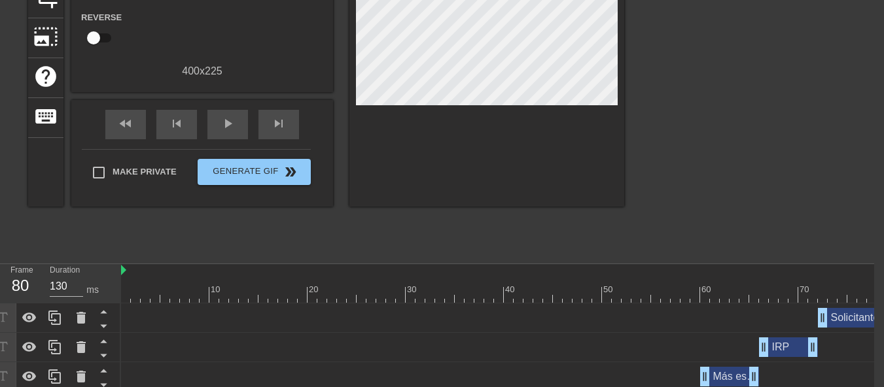
scroll to position [176, 10]
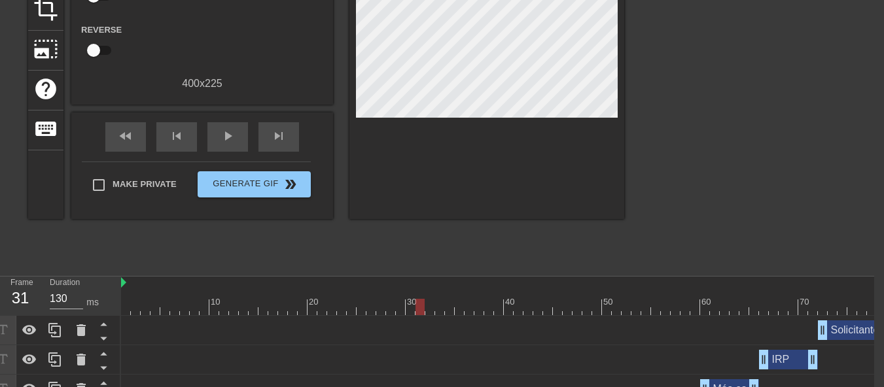
click at [422, 296] on div at bounding box center [421, 298] width 10 height 16
drag, startPoint x: 415, startPoint y: 303, endPoint x: 676, endPoint y: 318, distance: 261.6
drag, startPoint x: 676, startPoint y: 309, endPoint x: 617, endPoint y: 308, distance: 58.9
click at [617, 308] on div at bounding box center [616, 307] width 9 height 16
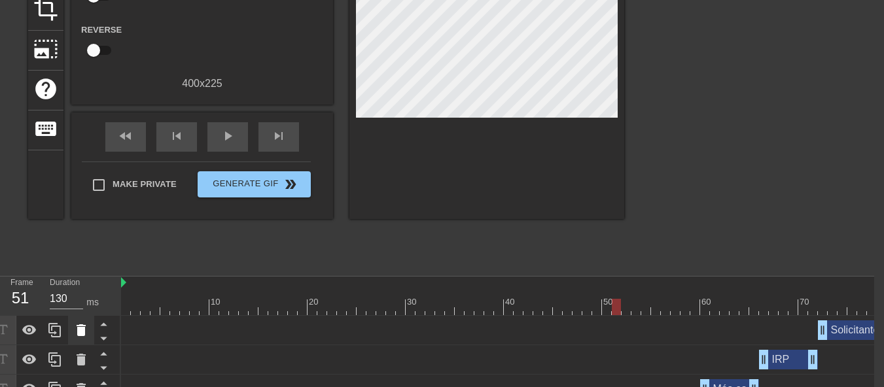
click at [70, 329] on div at bounding box center [81, 330] width 26 height 29
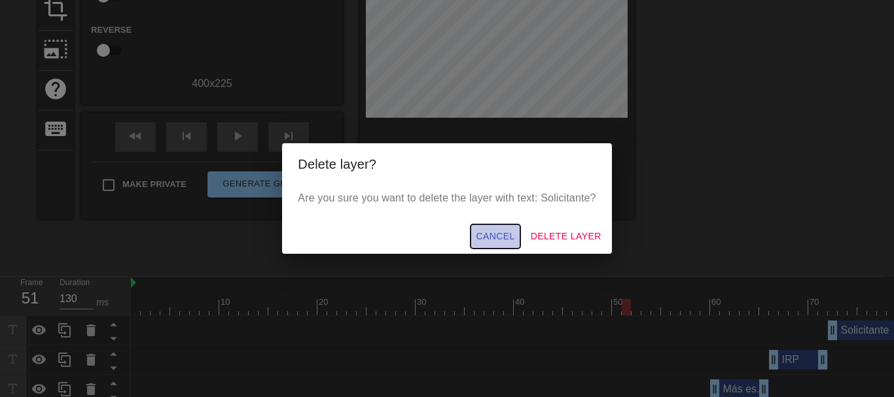
click at [503, 239] on span "Cancel" at bounding box center [495, 236] width 39 height 16
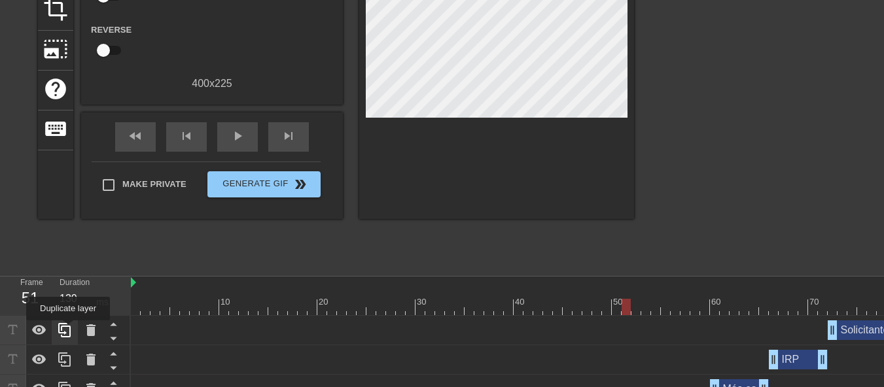
click at [68, 330] on icon at bounding box center [65, 331] width 16 height 16
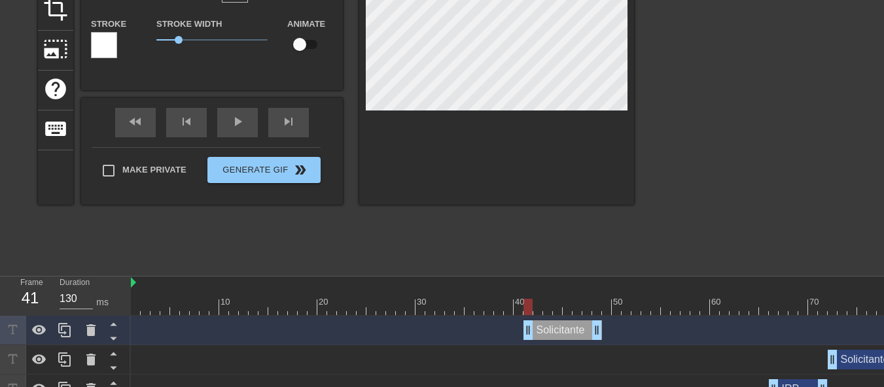
drag, startPoint x: 855, startPoint y: 329, endPoint x: 552, endPoint y: 336, distance: 303.1
click at [552, 336] on div "Solicitante drag_handle drag_handle" at bounding box center [563, 331] width 79 height 20
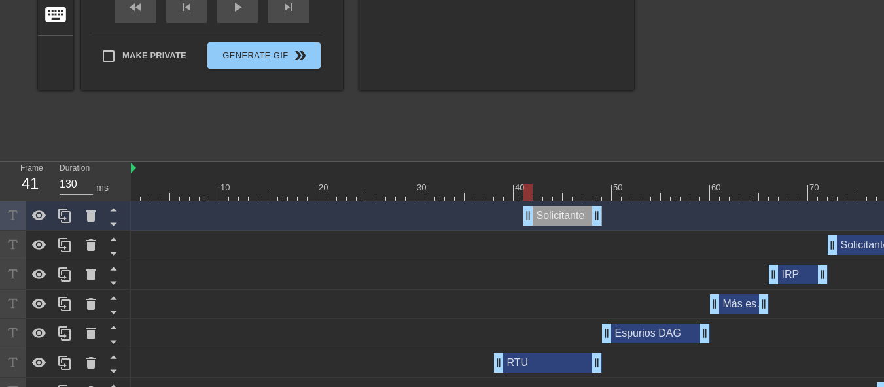
scroll to position [307, 0]
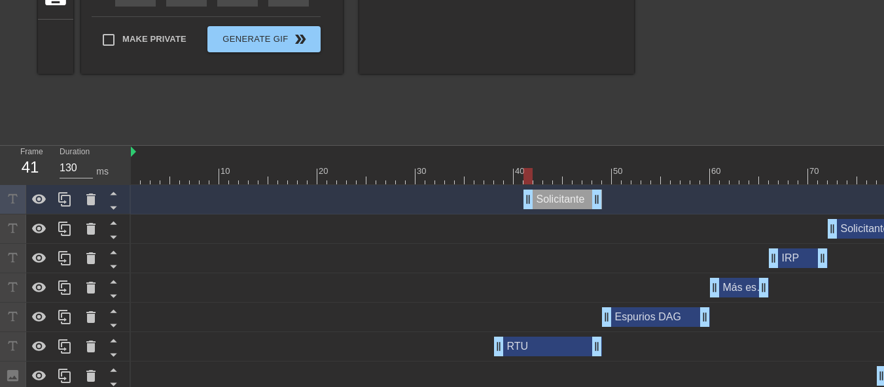
click at [557, 201] on div "Solicitante drag_handle drag_handle" at bounding box center [563, 200] width 79 height 20
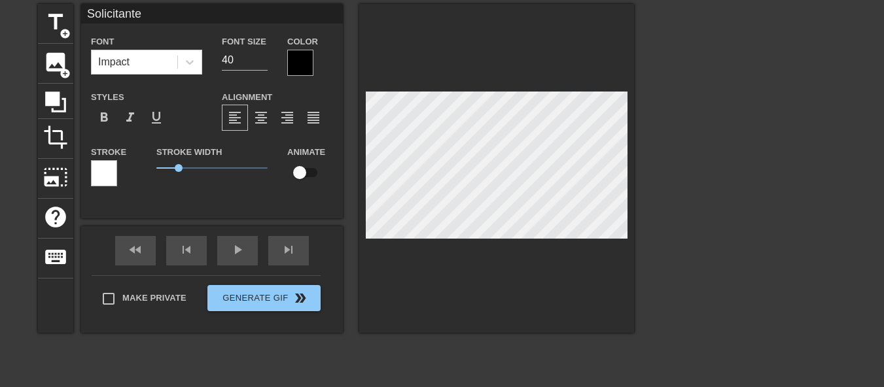
scroll to position [45, 0]
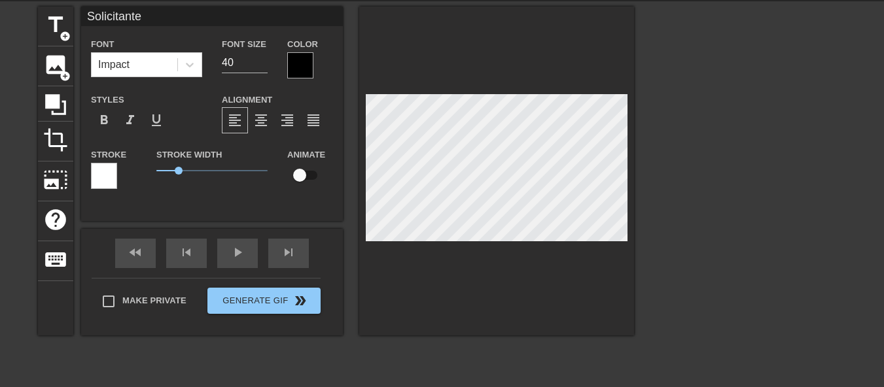
type input "P"
type textarea "P"
type input "Pe"
type textarea "Pe"
type input "Per"
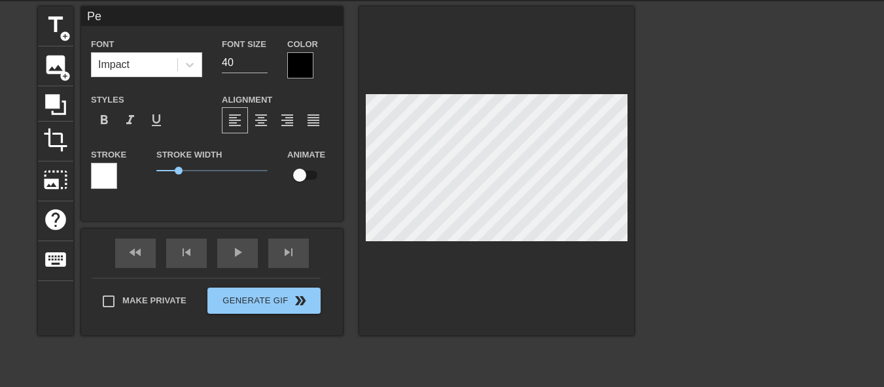
type textarea "Per"
type input "Pern"
type textarea "Pern"
type input "[PERSON_NAME]"
type textarea "Pernos"
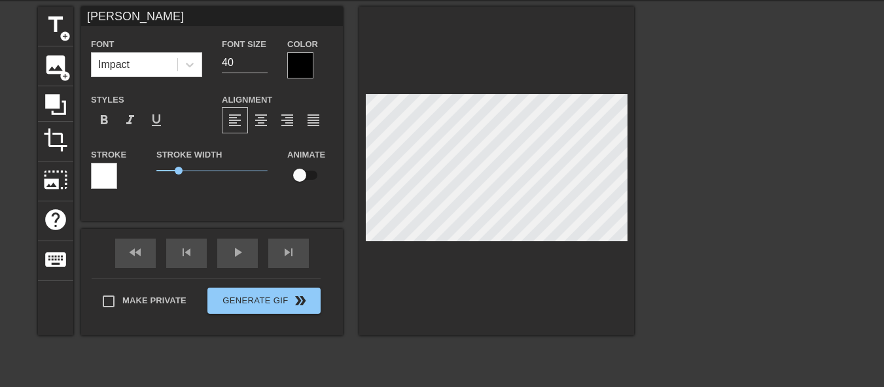
type input "Pernos"
type textarea "Pernos"
type input "Pernos G"
type textarea "Pernos G"
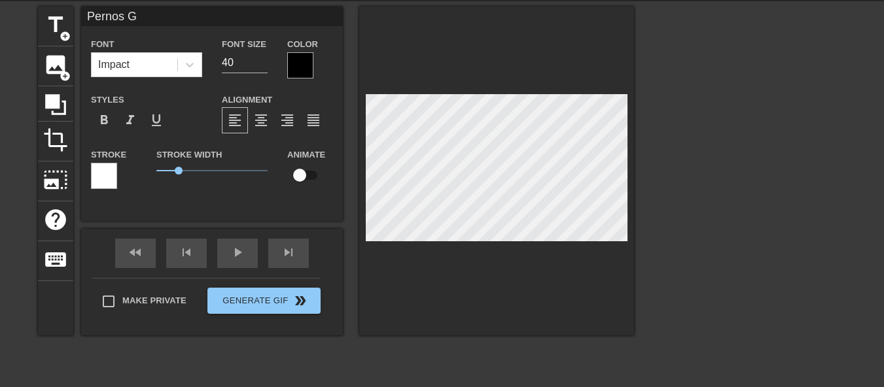
type input "Pernos Gu"
type textarea "Pernos Gu"
type input "Pernos Gut"
type textarea "Pernos Guti"
type input "Pernos Guti"
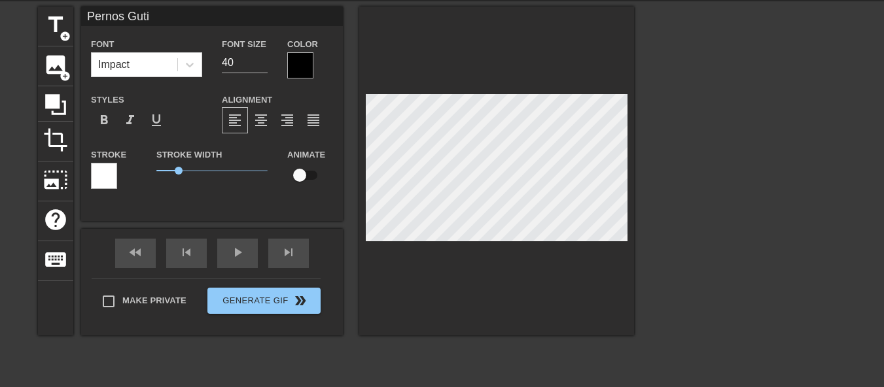
scroll to position [1, 4]
click at [757, 226] on div at bounding box center [748, 203] width 196 height 393
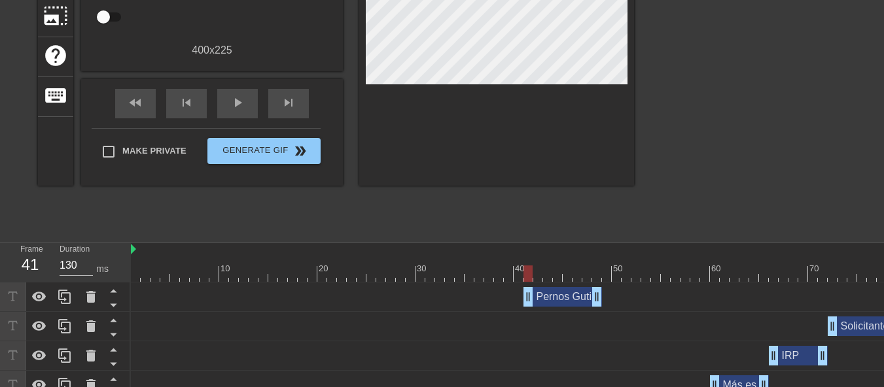
scroll to position [242, 0]
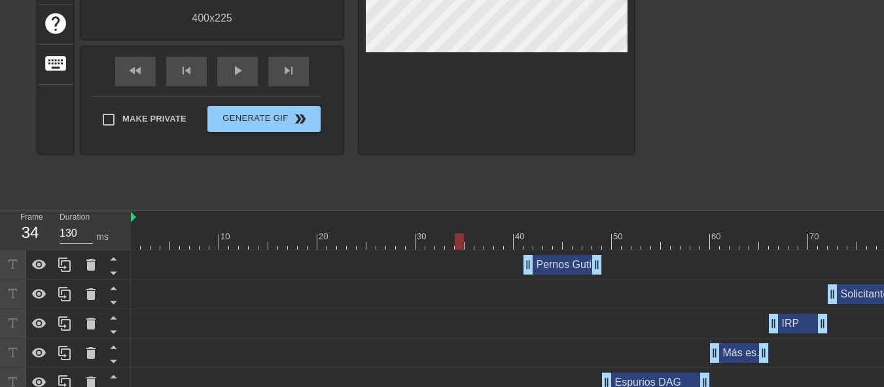
drag, startPoint x: 524, startPoint y: 245, endPoint x: 457, endPoint y: 255, distance: 67.6
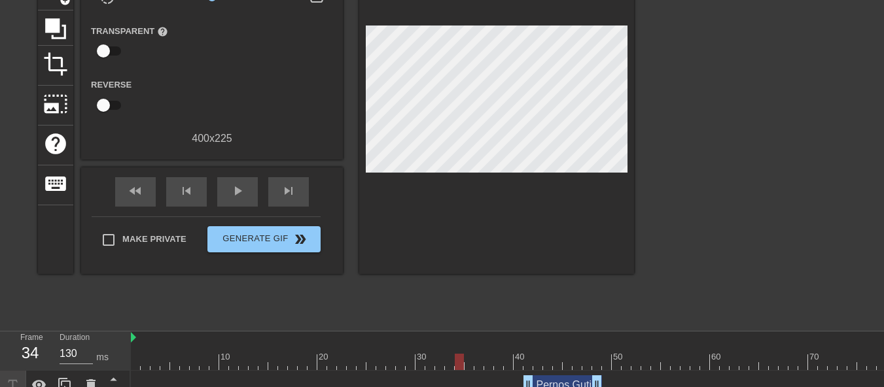
scroll to position [111, 0]
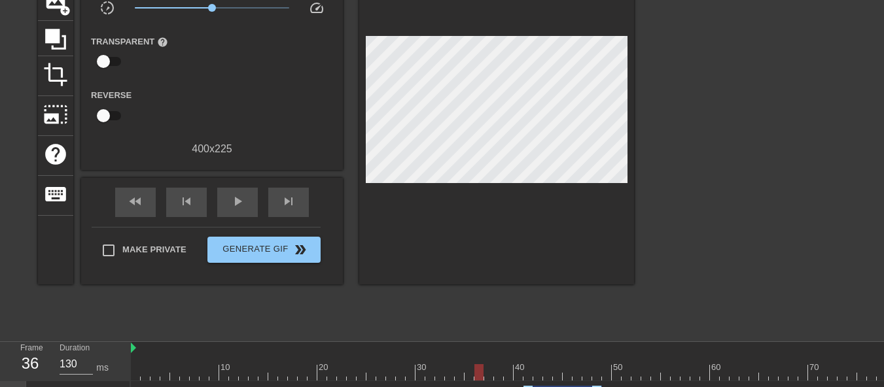
drag, startPoint x: 457, startPoint y: 368, endPoint x: 478, endPoint y: 368, distance: 21.0
click at [478, 368] on div at bounding box center [478, 373] width 9 height 16
drag, startPoint x: 482, startPoint y: 374, endPoint x: 618, endPoint y: 393, distance: 137.4
click at [618, 393] on html "menu_book Browse the tutorials! [DOMAIN_NAME] The online gif editor Send Feedba…" at bounding box center [442, 356] width 884 height 934
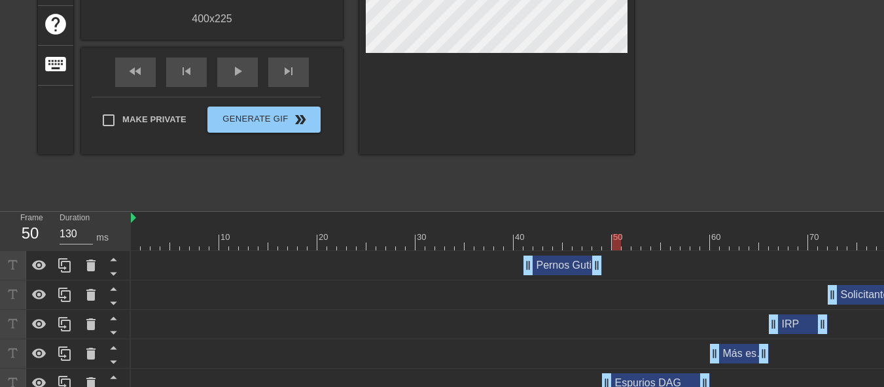
scroll to position [242, 0]
click at [577, 265] on div "Pernos Guti drag_handle drag_handle" at bounding box center [563, 265] width 79 height 20
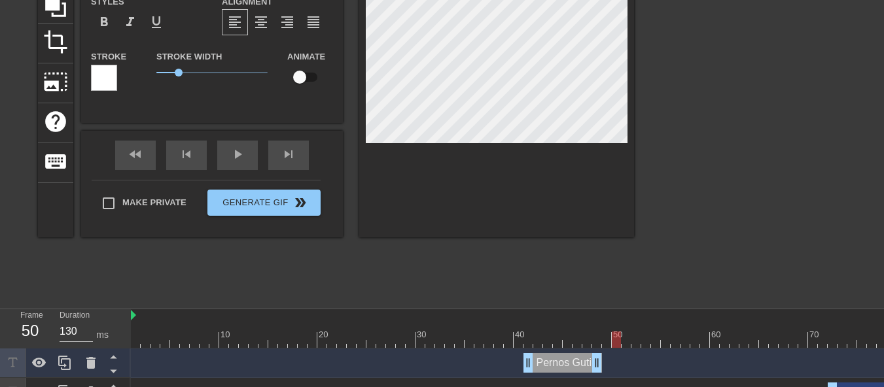
scroll to position [176, 0]
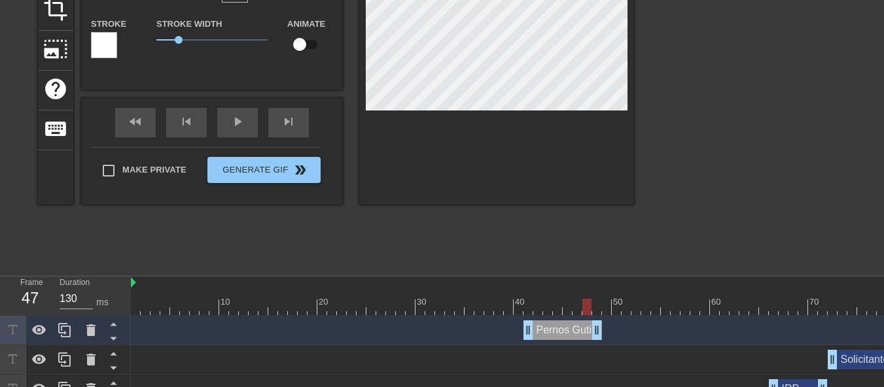
drag, startPoint x: 615, startPoint y: 304, endPoint x: 581, endPoint y: 308, distance: 34.3
click at [582, 308] on div at bounding box center [586, 307] width 9 height 16
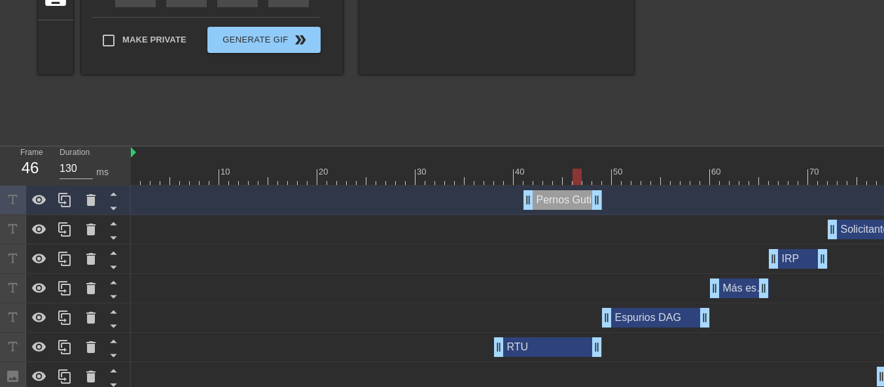
scroll to position [307, 0]
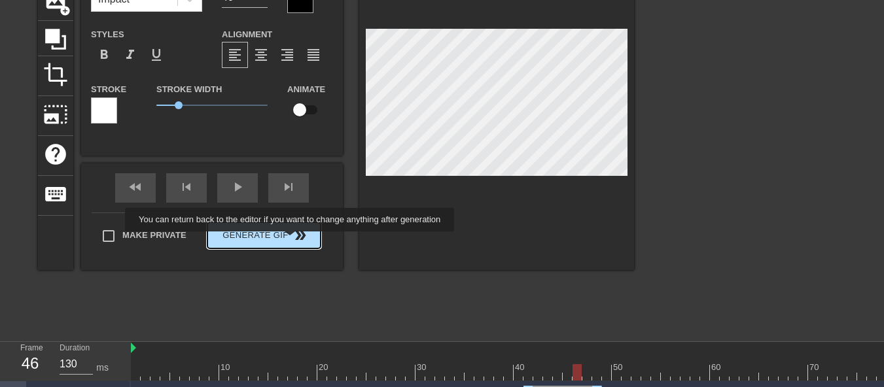
click at [291, 241] on span "Generate Gif double_arrow" at bounding box center [264, 236] width 103 height 16
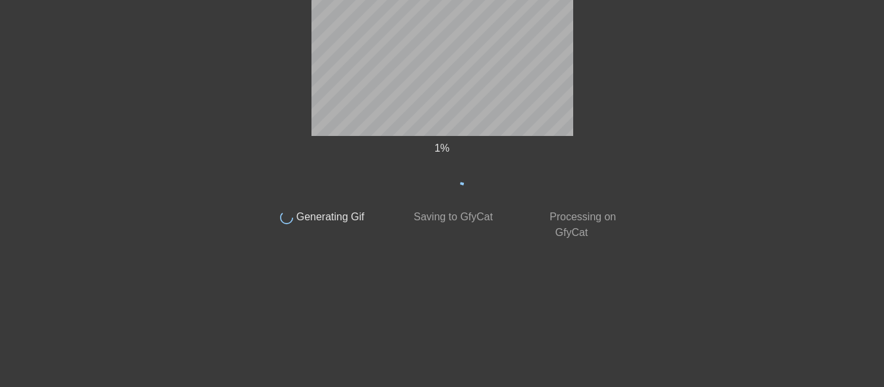
scroll to position [63, 0]
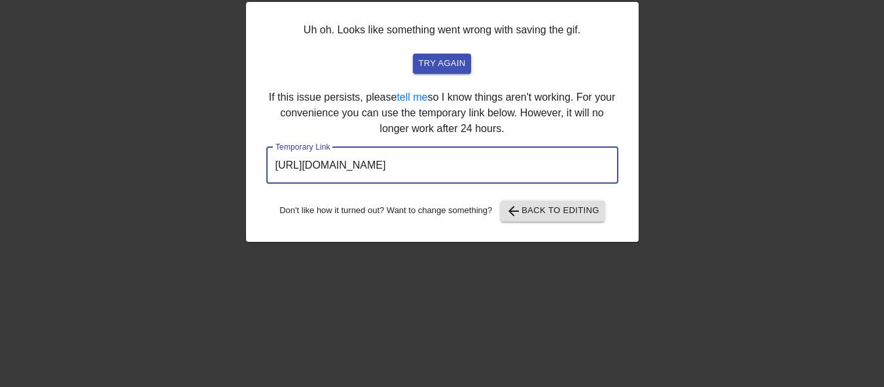
click at [444, 166] on input "[URL][DOMAIN_NAME]" at bounding box center [442, 165] width 352 height 37
